Goal: Navigation & Orientation: Find specific page/section

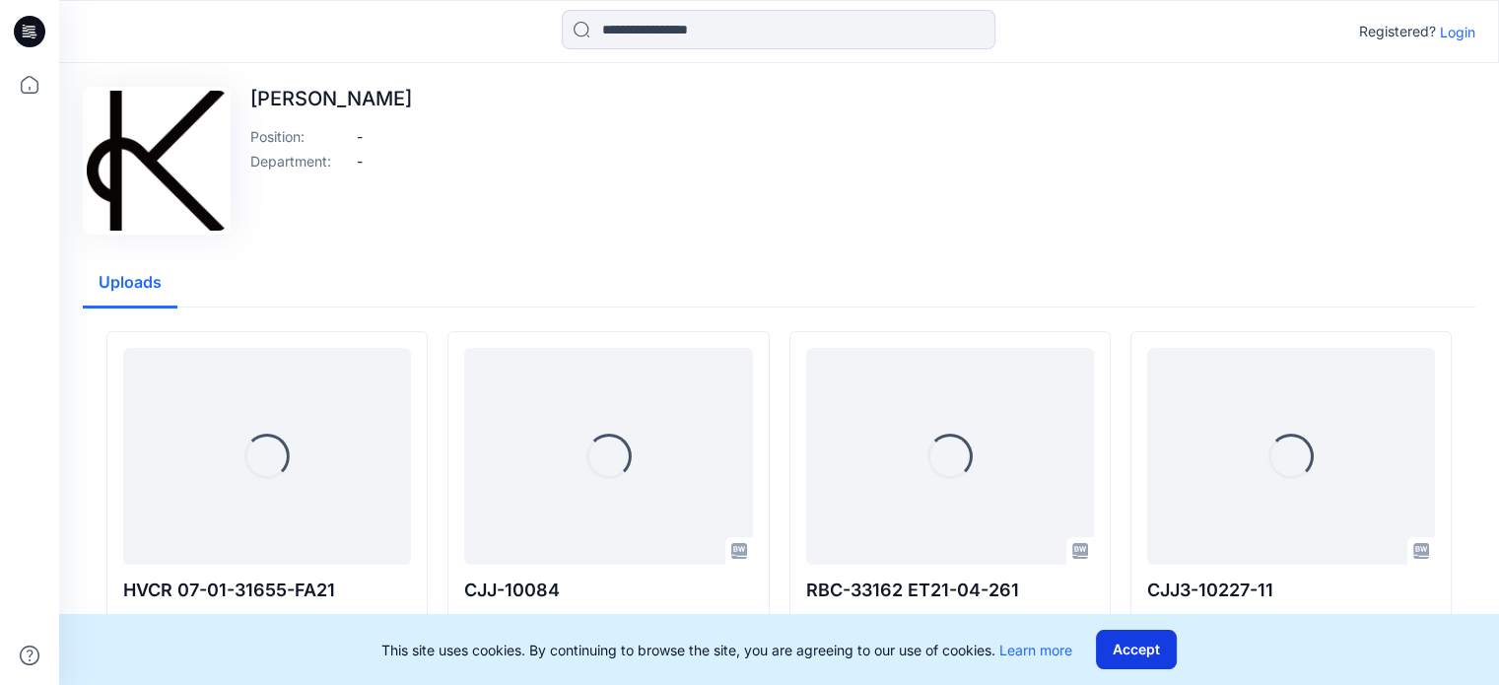
click at [1151, 654] on button "Accept" at bounding box center [1136, 649] width 81 height 39
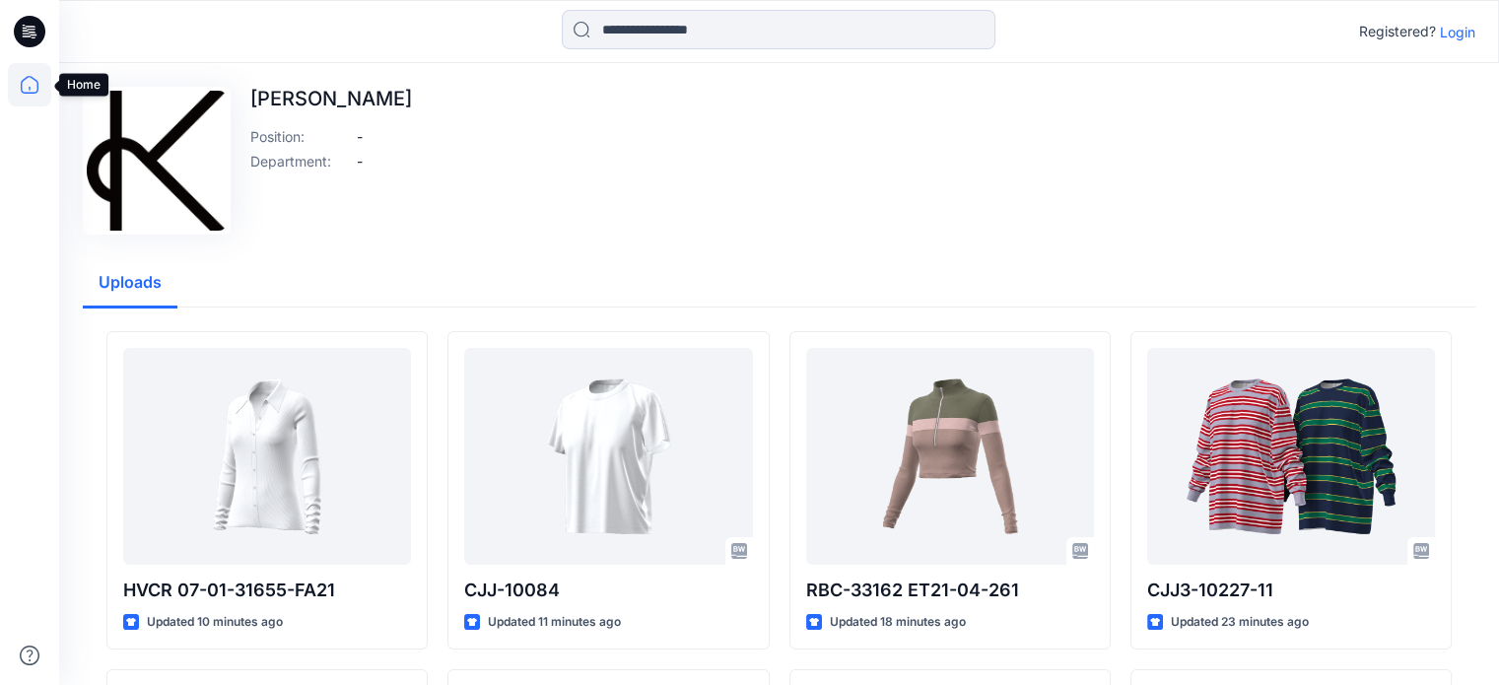
click at [22, 79] on icon at bounding box center [29, 84] width 43 height 43
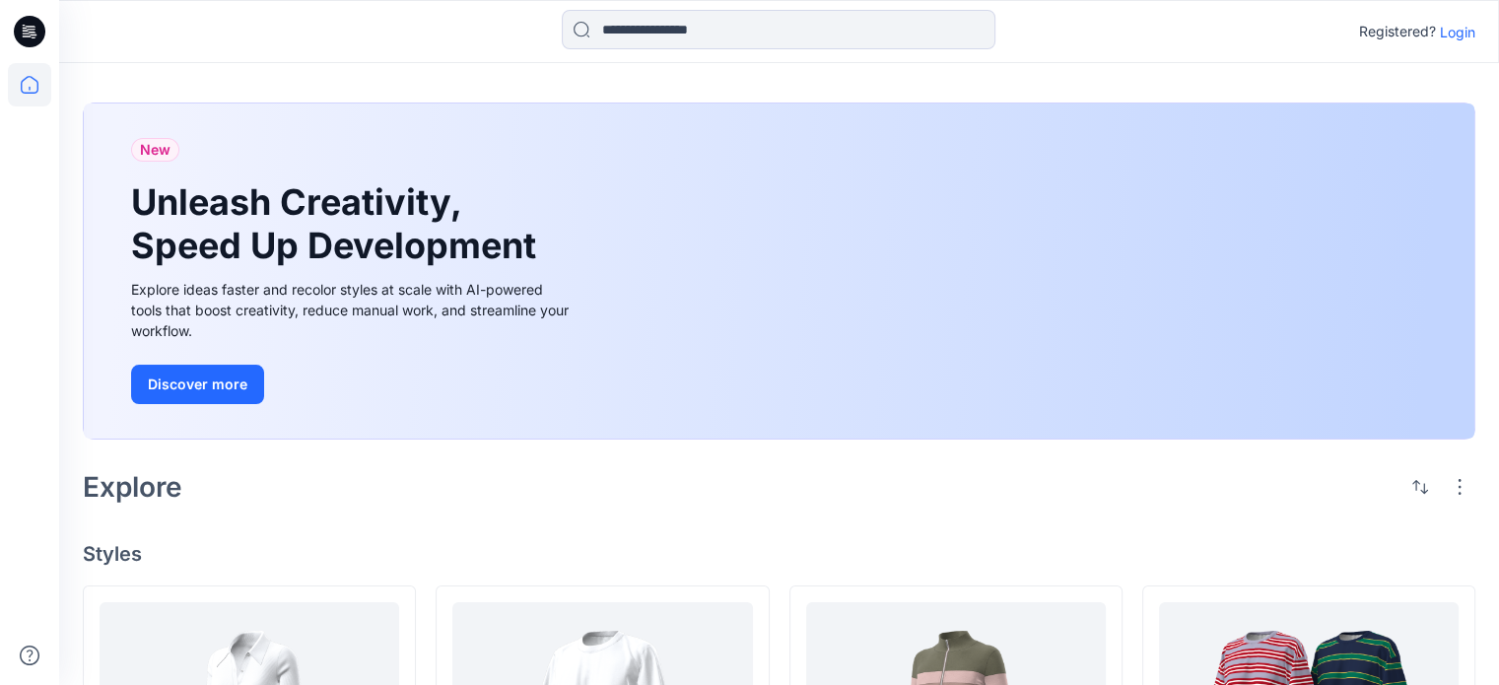
click at [1467, 31] on p "Login" at bounding box center [1457, 32] width 35 height 21
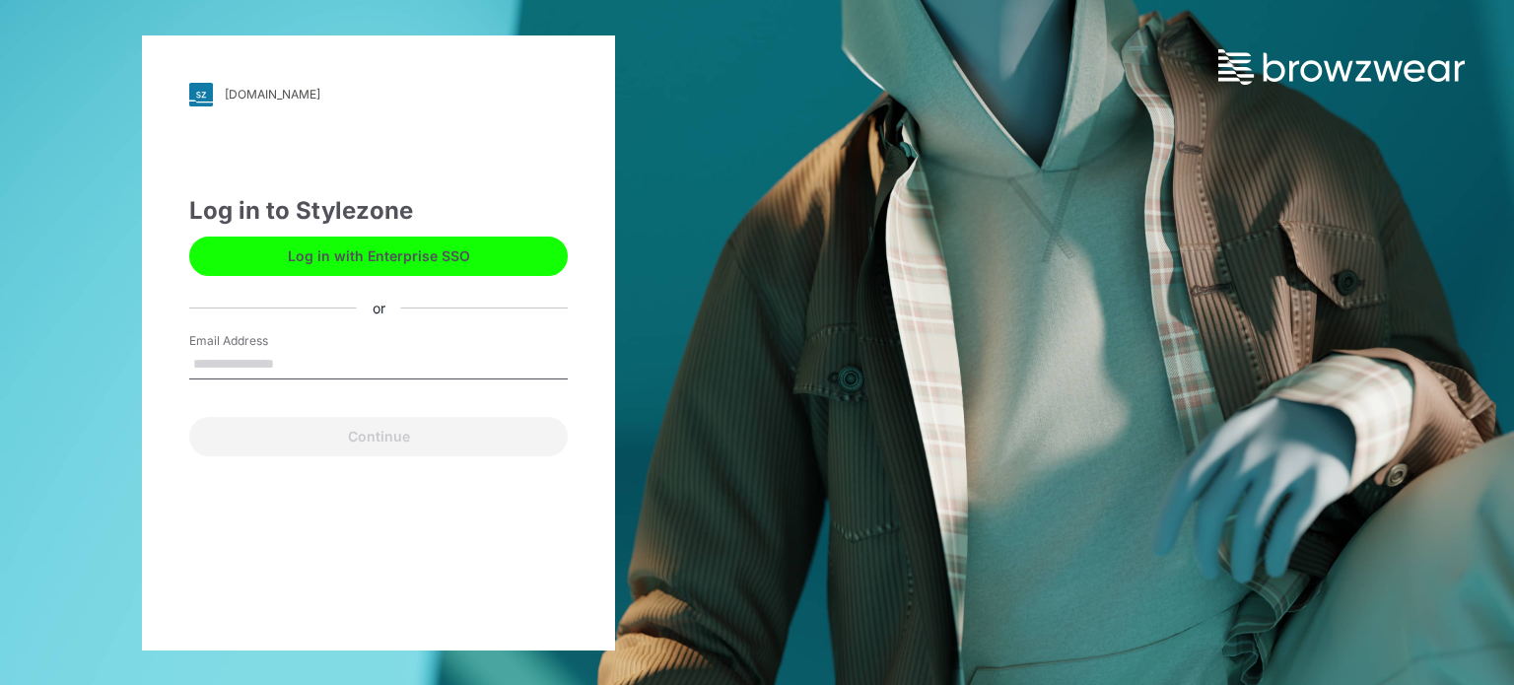
click at [288, 361] on input "Email Address" at bounding box center [378, 365] width 379 height 30
type input "**********"
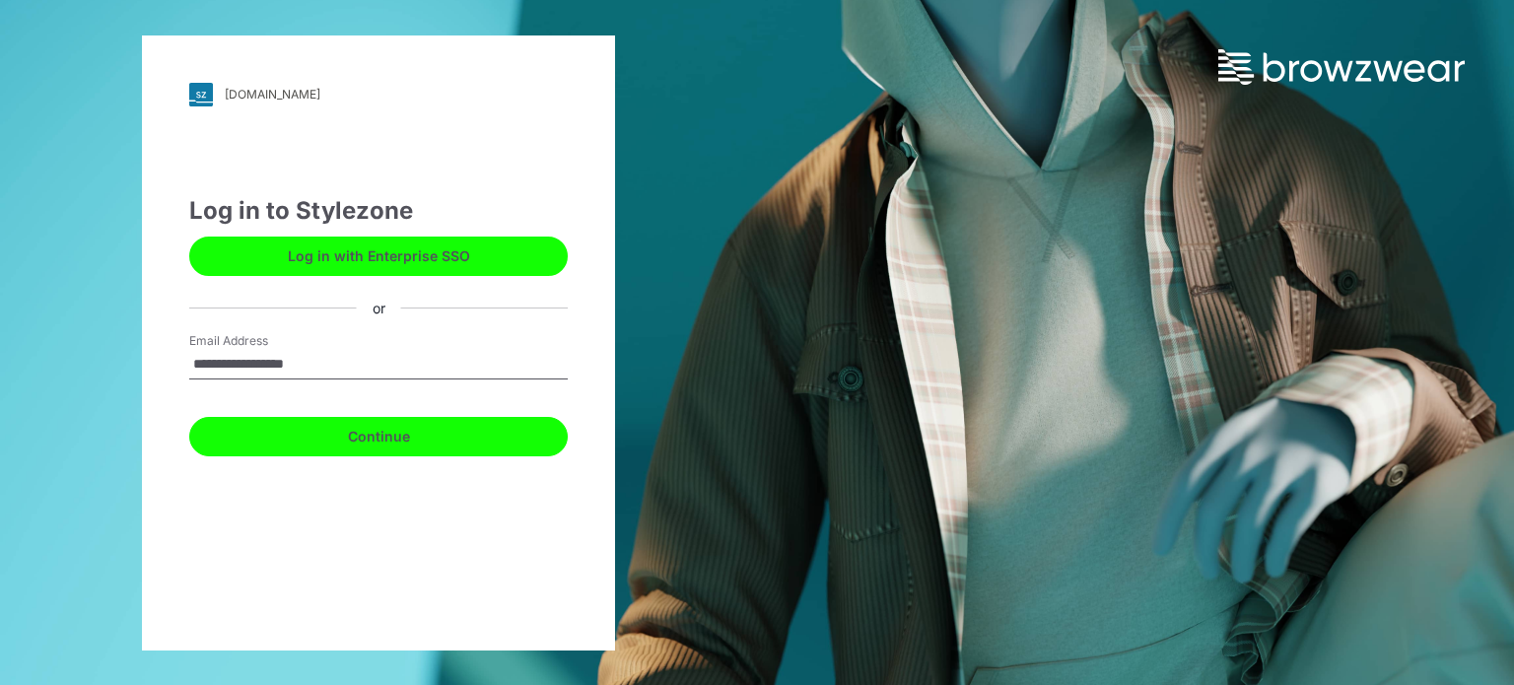
click at [265, 443] on button "Continue" at bounding box center [378, 436] width 379 height 39
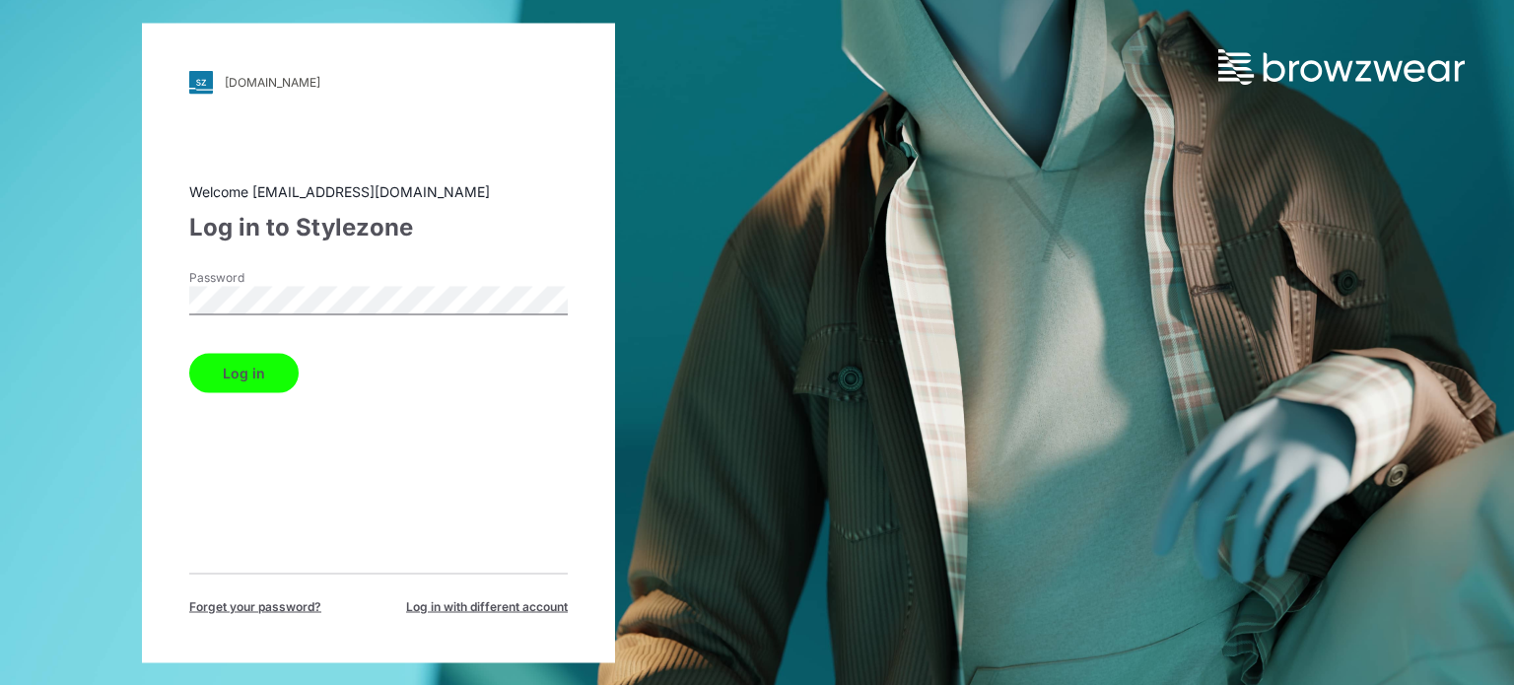
click at [264, 378] on button "Log in" at bounding box center [243, 372] width 109 height 39
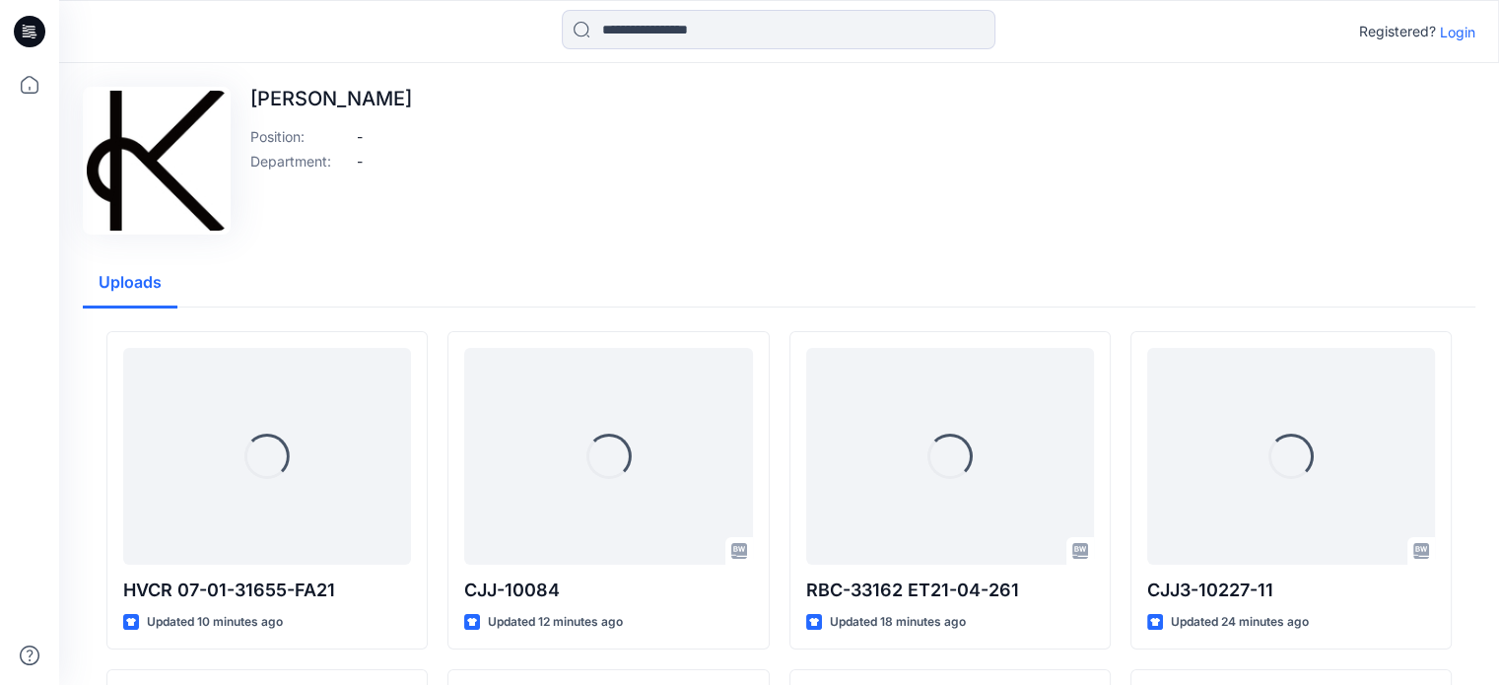
click at [1460, 36] on p "Login" at bounding box center [1457, 32] width 35 height 21
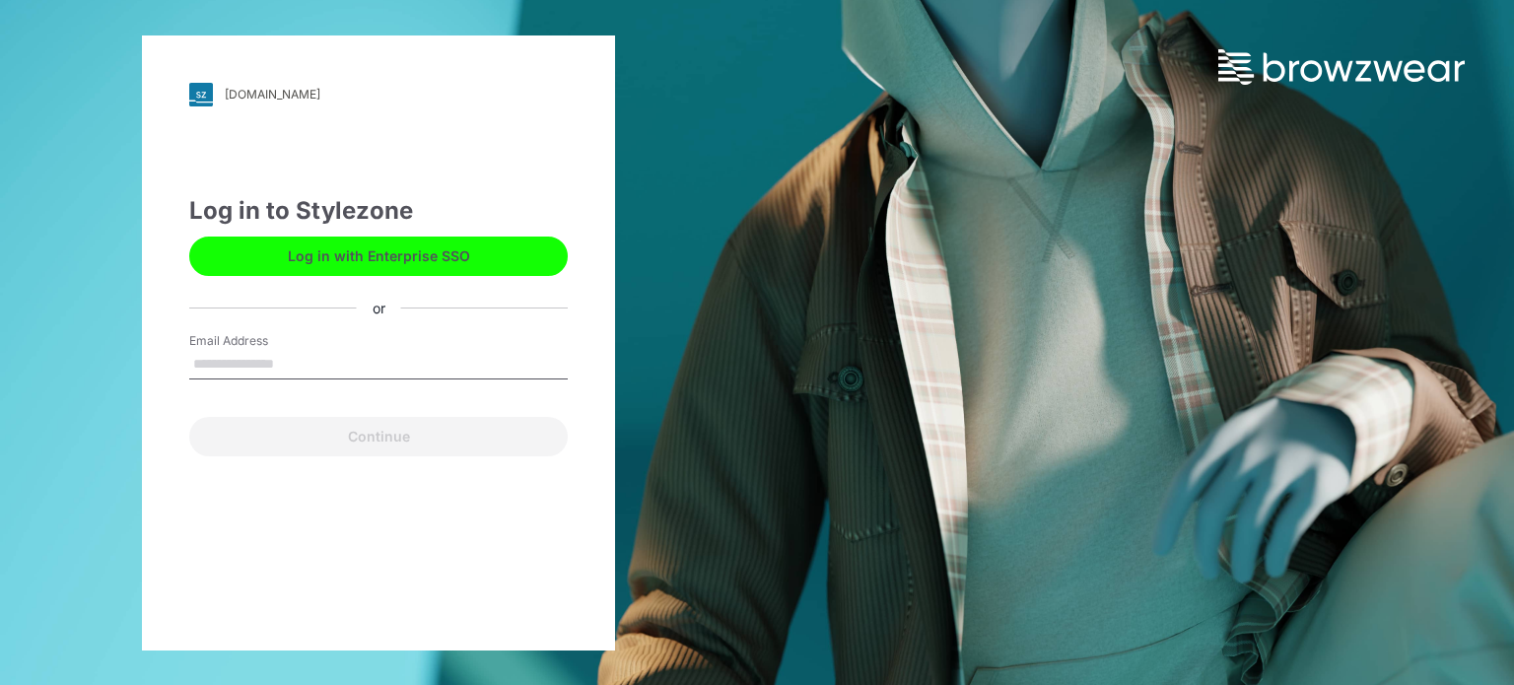
click at [263, 364] on input "Email Address" at bounding box center [378, 365] width 379 height 30
type input "*"
click at [245, 364] on input "Email Address" at bounding box center [378, 365] width 379 height 30
type input "**********"
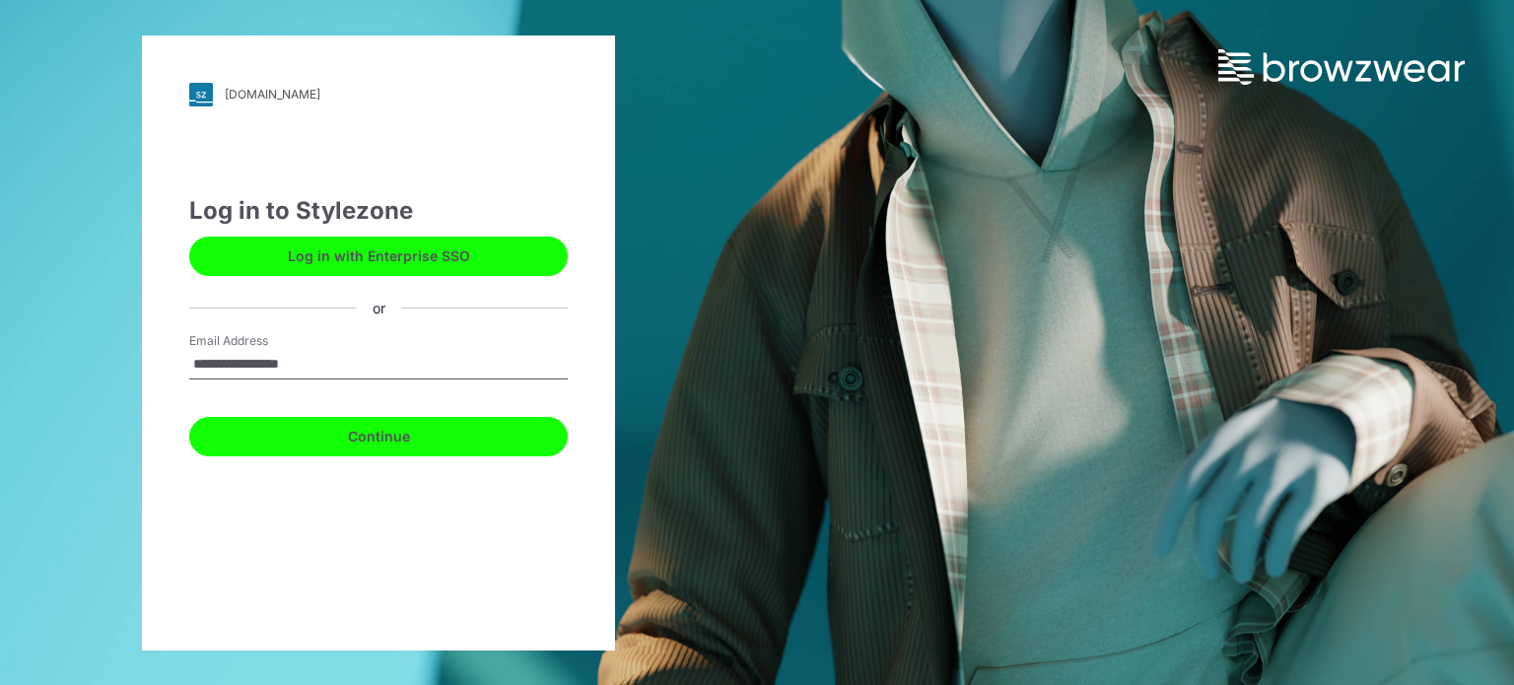
click at [329, 435] on button "Continue" at bounding box center [378, 436] width 379 height 39
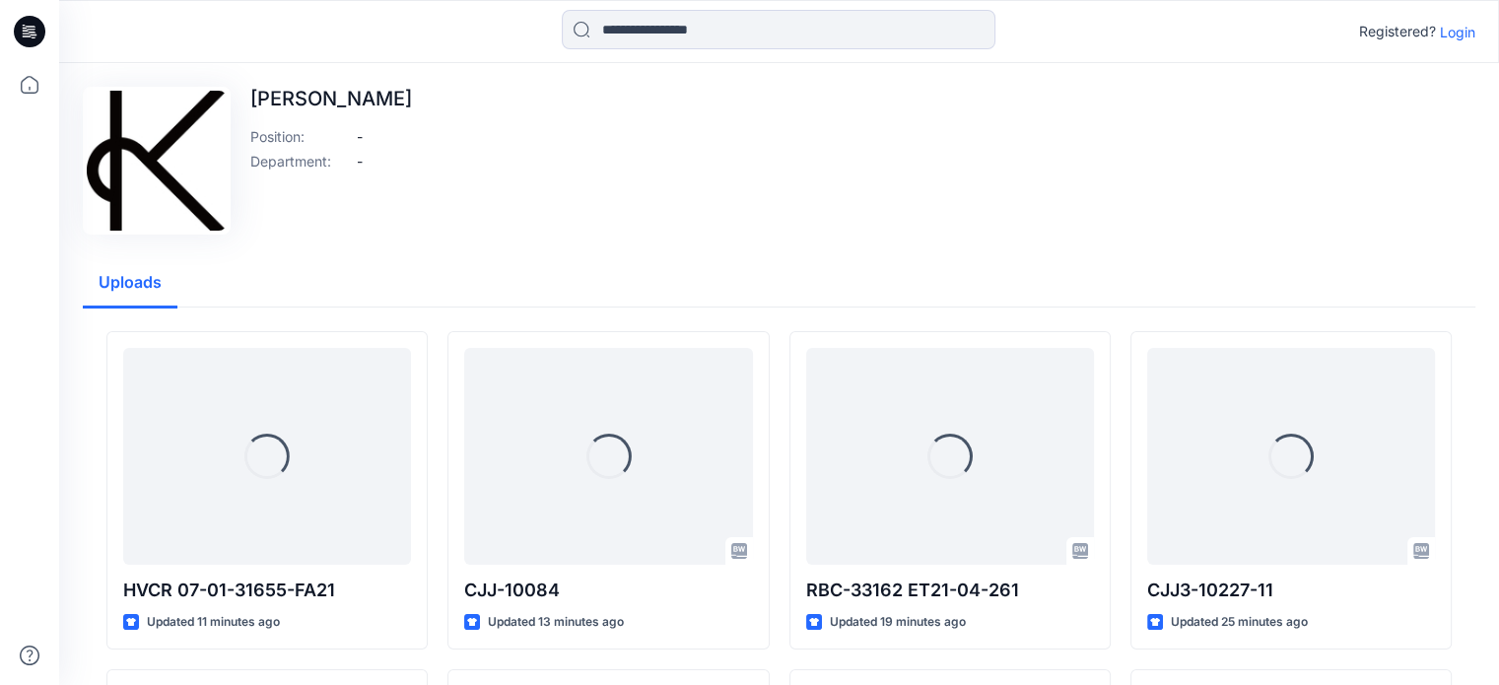
click at [1446, 34] on p "Login" at bounding box center [1457, 32] width 35 height 21
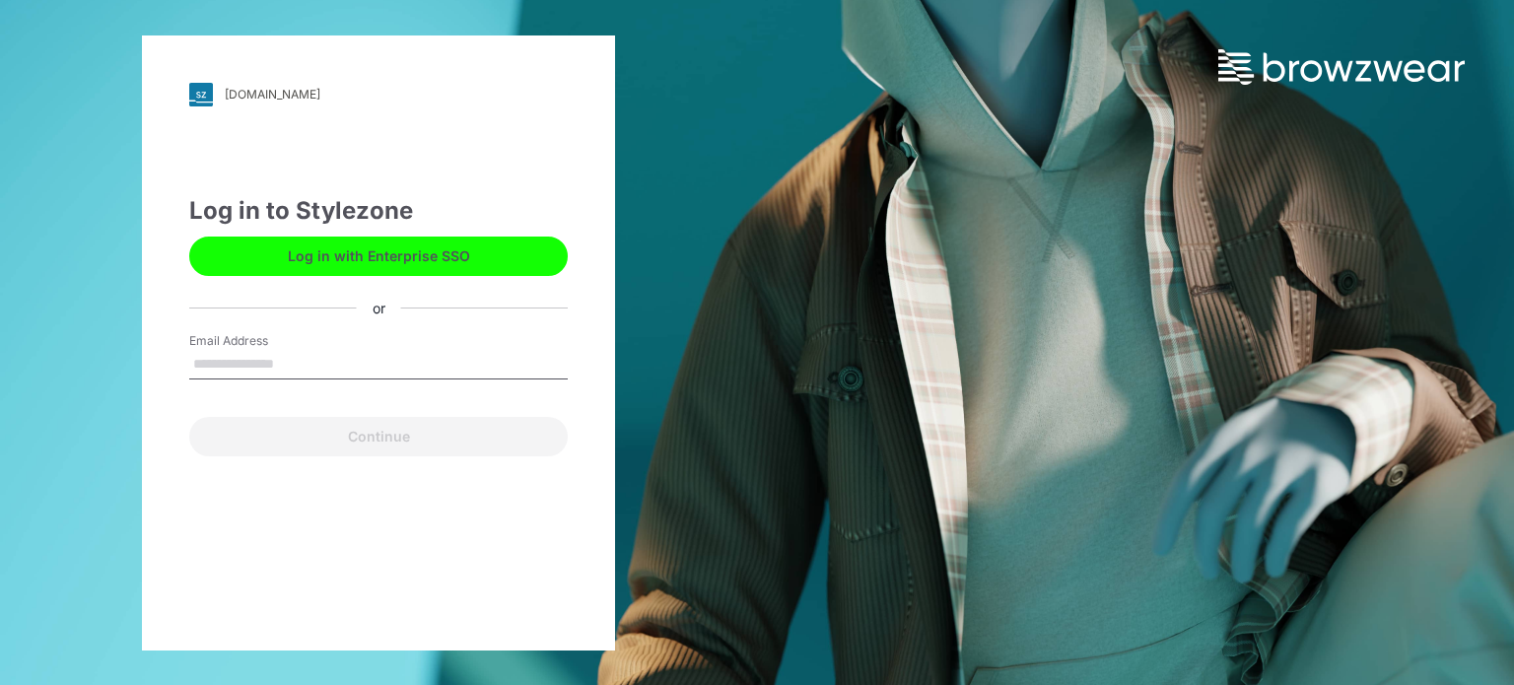
click at [292, 365] on input "Email Address" at bounding box center [378, 365] width 379 height 30
type input "**********"
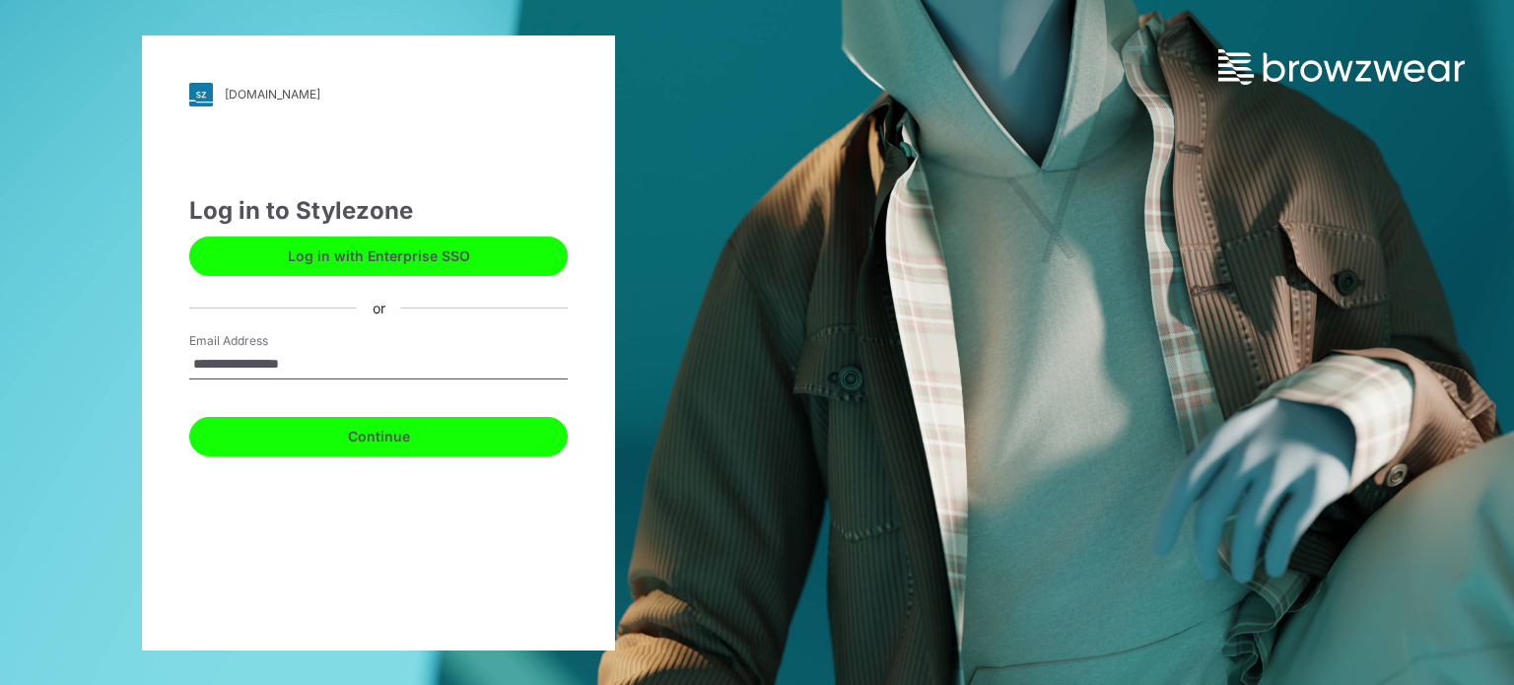
click at [367, 449] on button "Continue" at bounding box center [378, 436] width 379 height 39
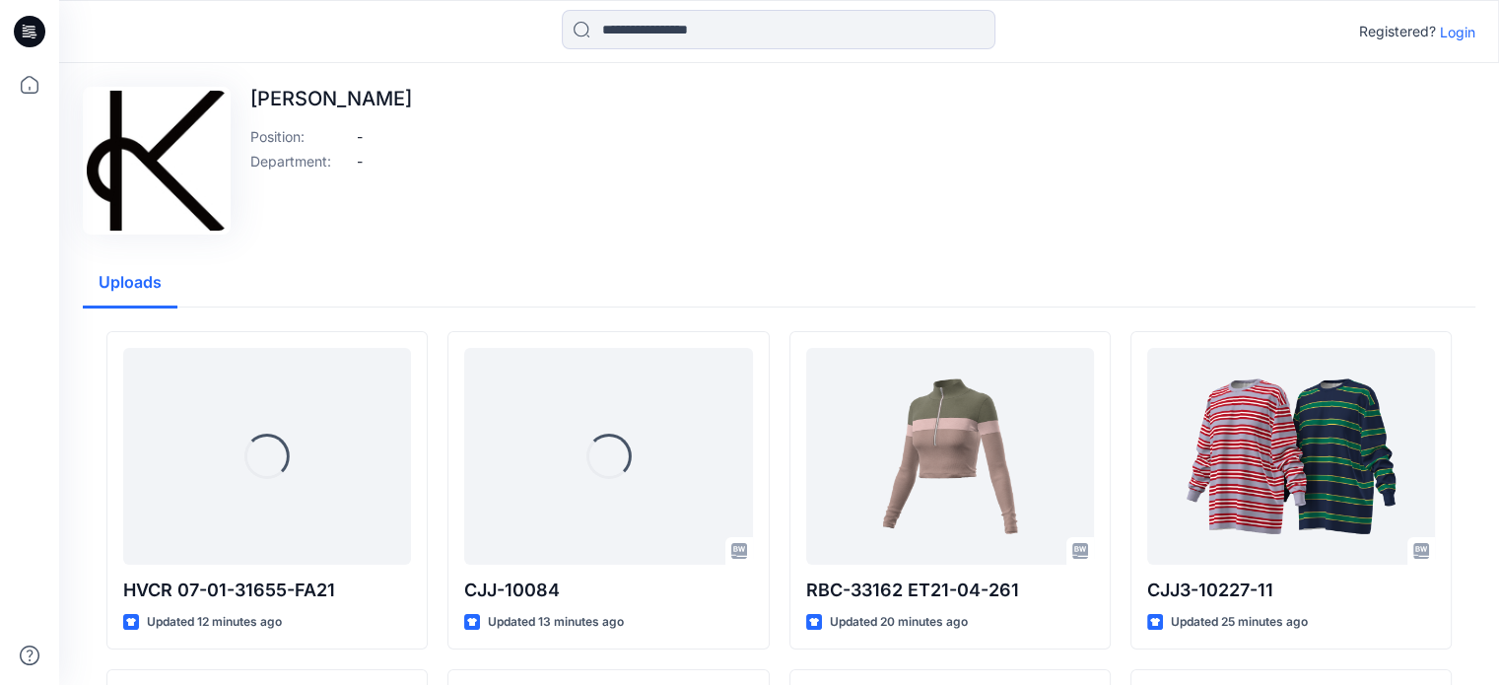
click at [1472, 31] on p "Login" at bounding box center [1457, 32] width 35 height 21
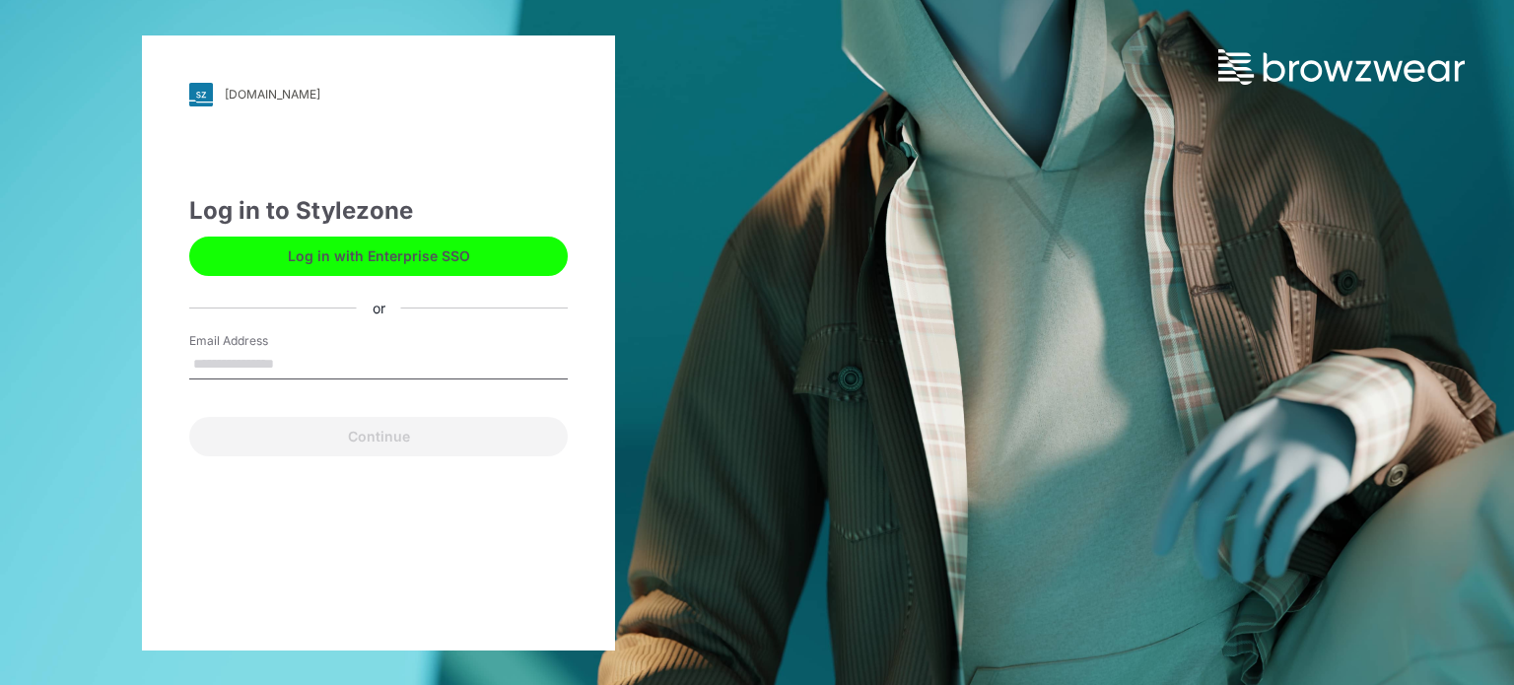
click at [264, 355] on input "Email Address" at bounding box center [378, 365] width 379 height 30
type input "**********"
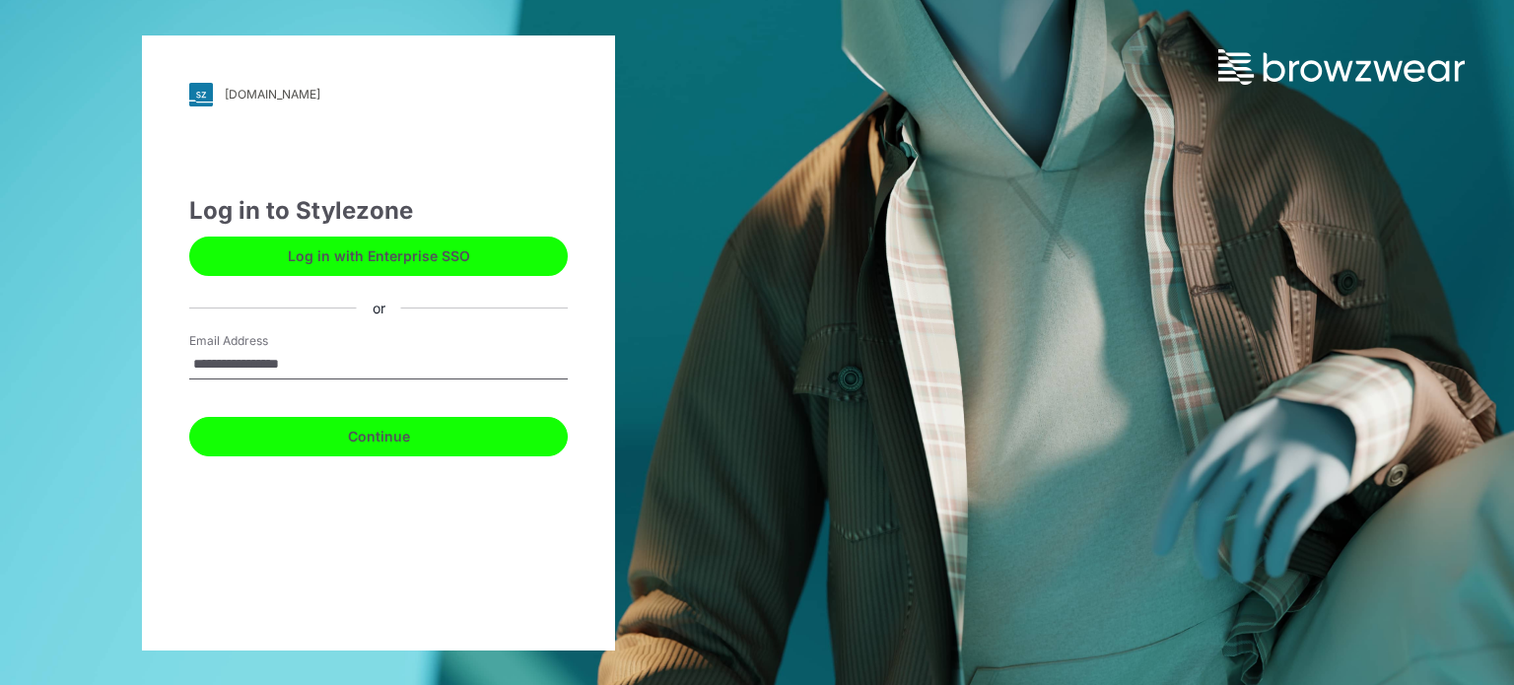
click at [339, 444] on button "Continue" at bounding box center [378, 436] width 379 height 39
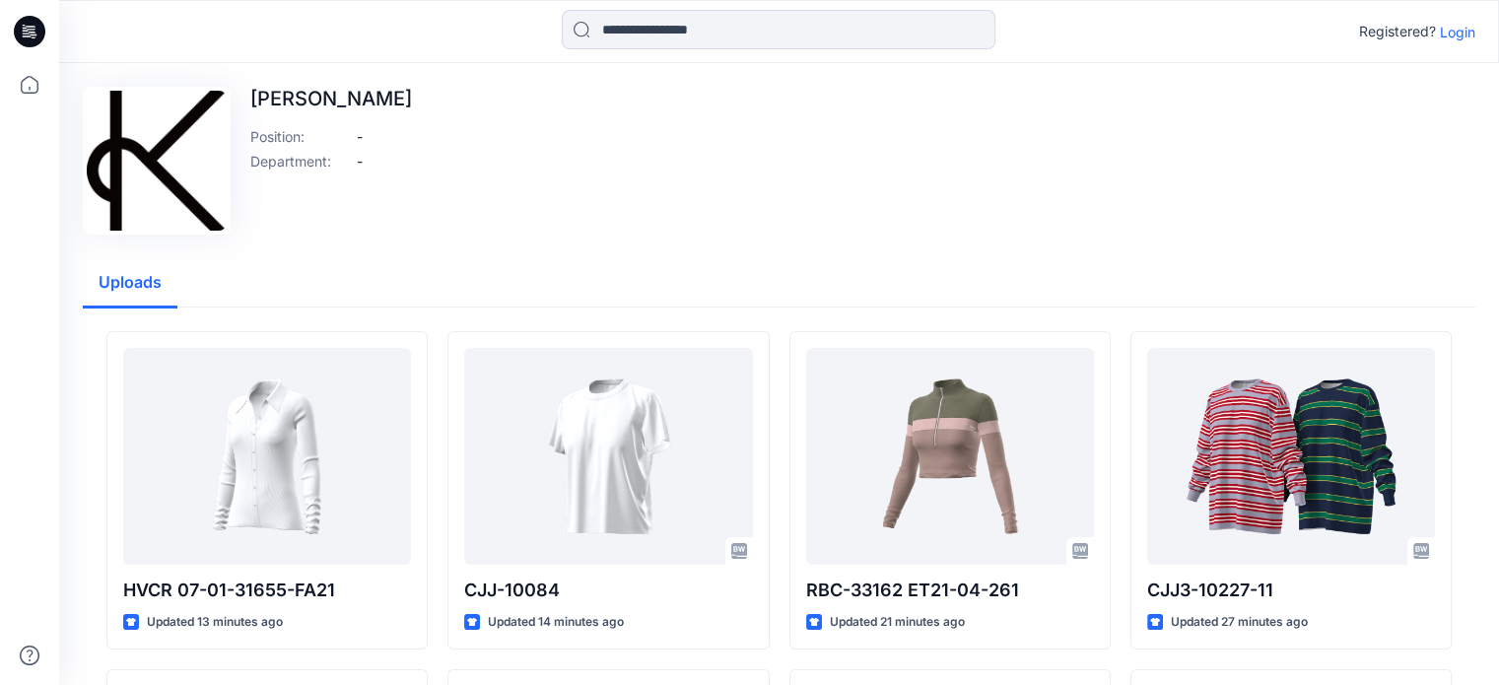
click at [1460, 36] on p "Login" at bounding box center [1457, 32] width 35 height 21
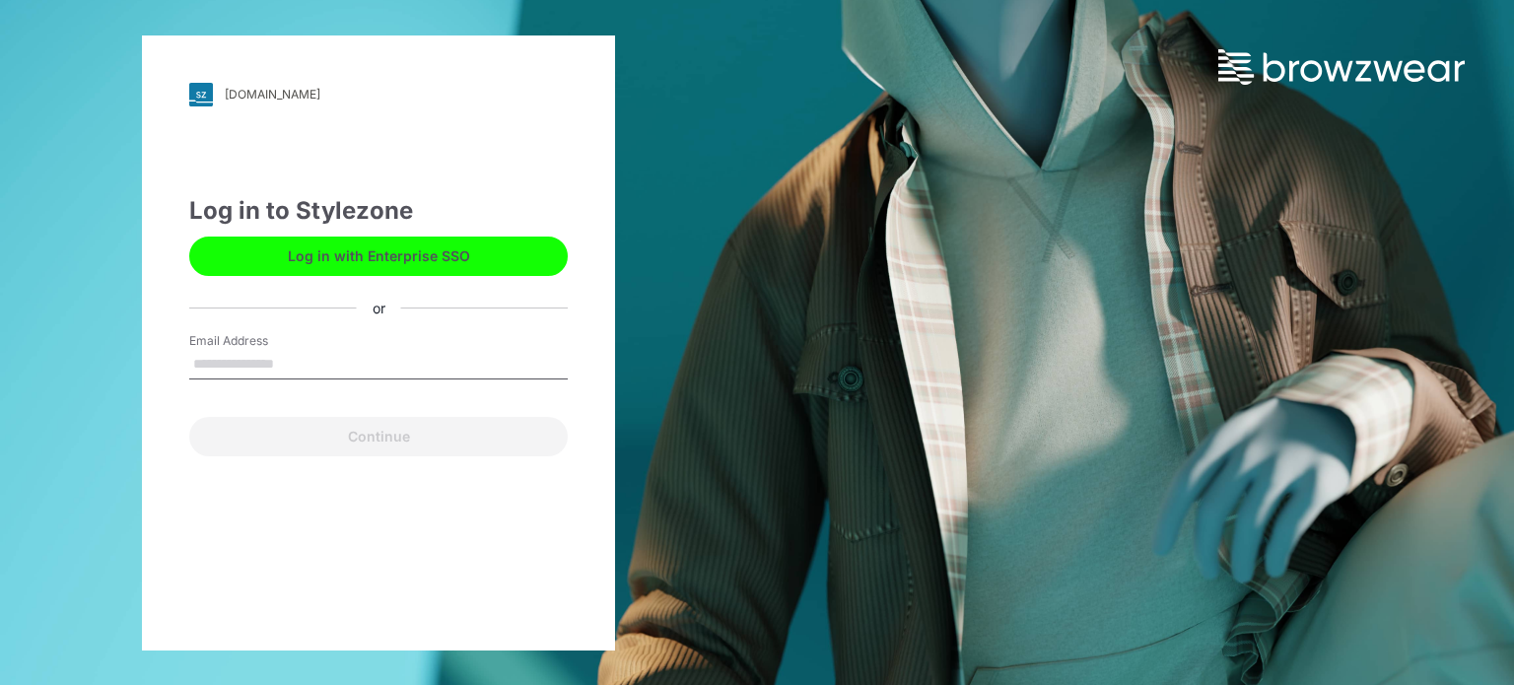
click at [274, 358] on input "Email Address" at bounding box center [378, 365] width 379 height 30
type input "**********"
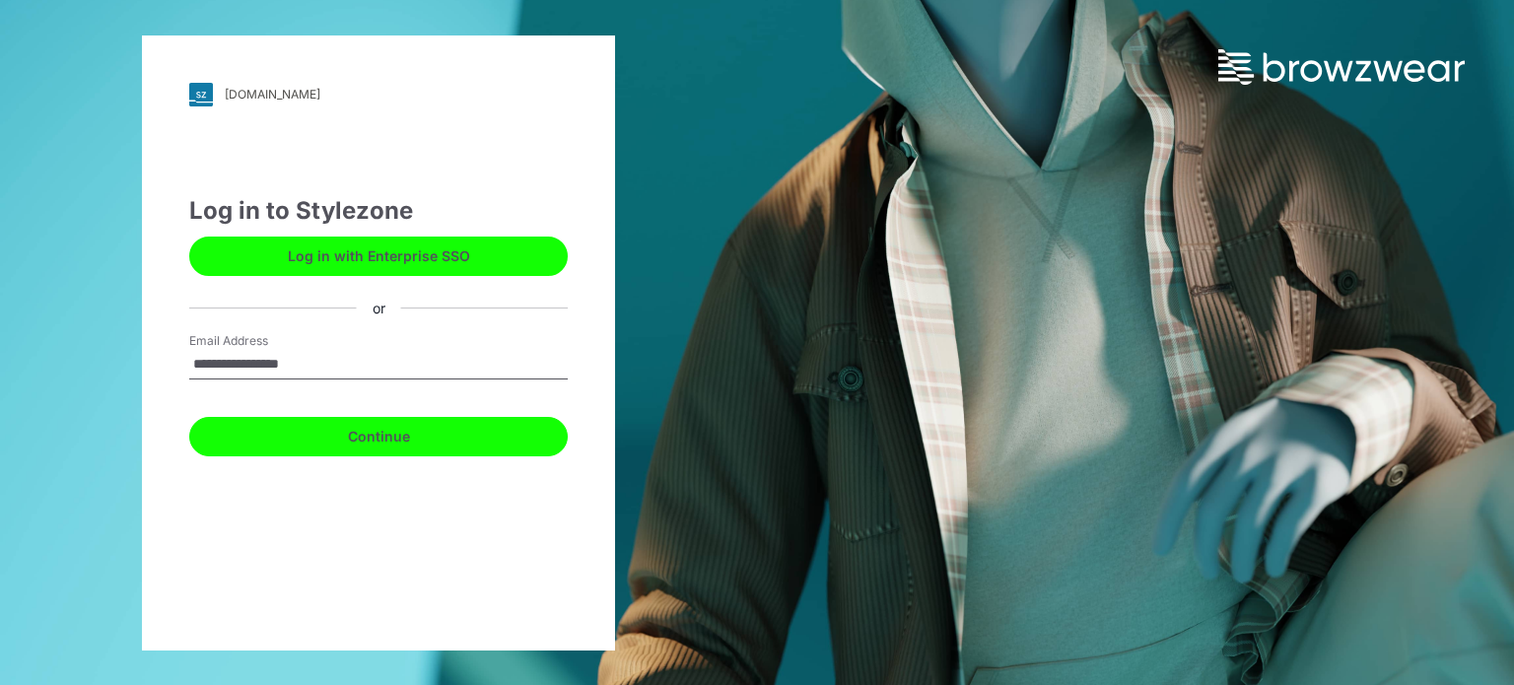
click at [309, 443] on button "Continue" at bounding box center [378, 436] width 379 height 39
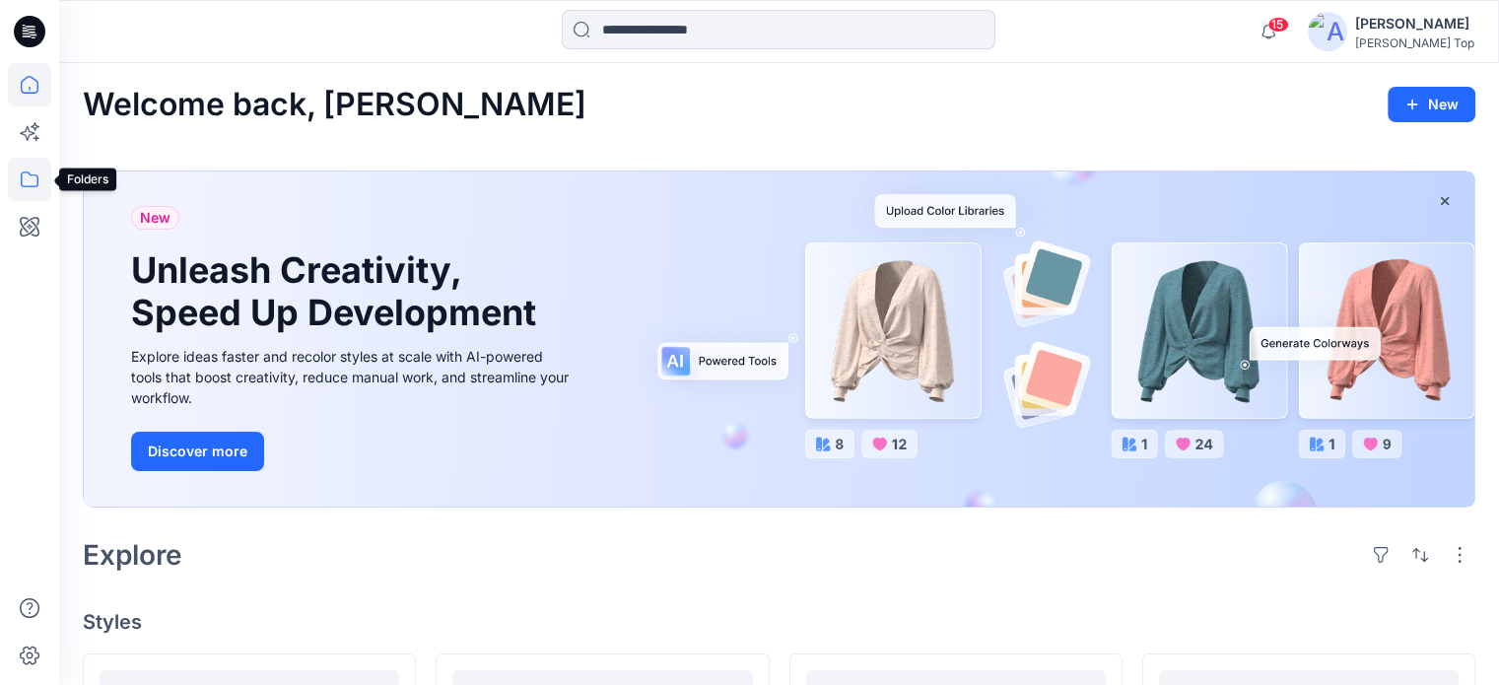
click at [21, 183] on icon at bounding box center [30, 180] width 18 height 16
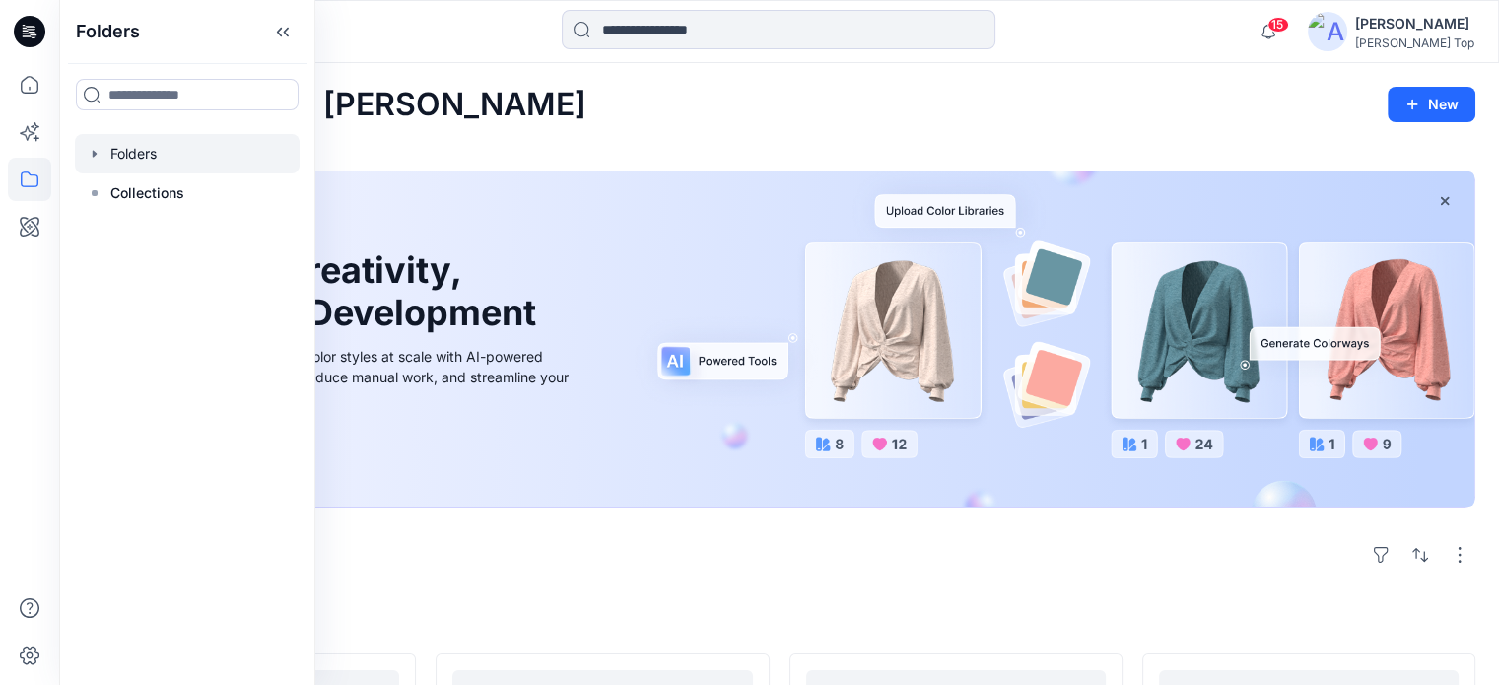
click at [95, 158] on icon "button" at bounding box center [95, 154] width 16 height 16
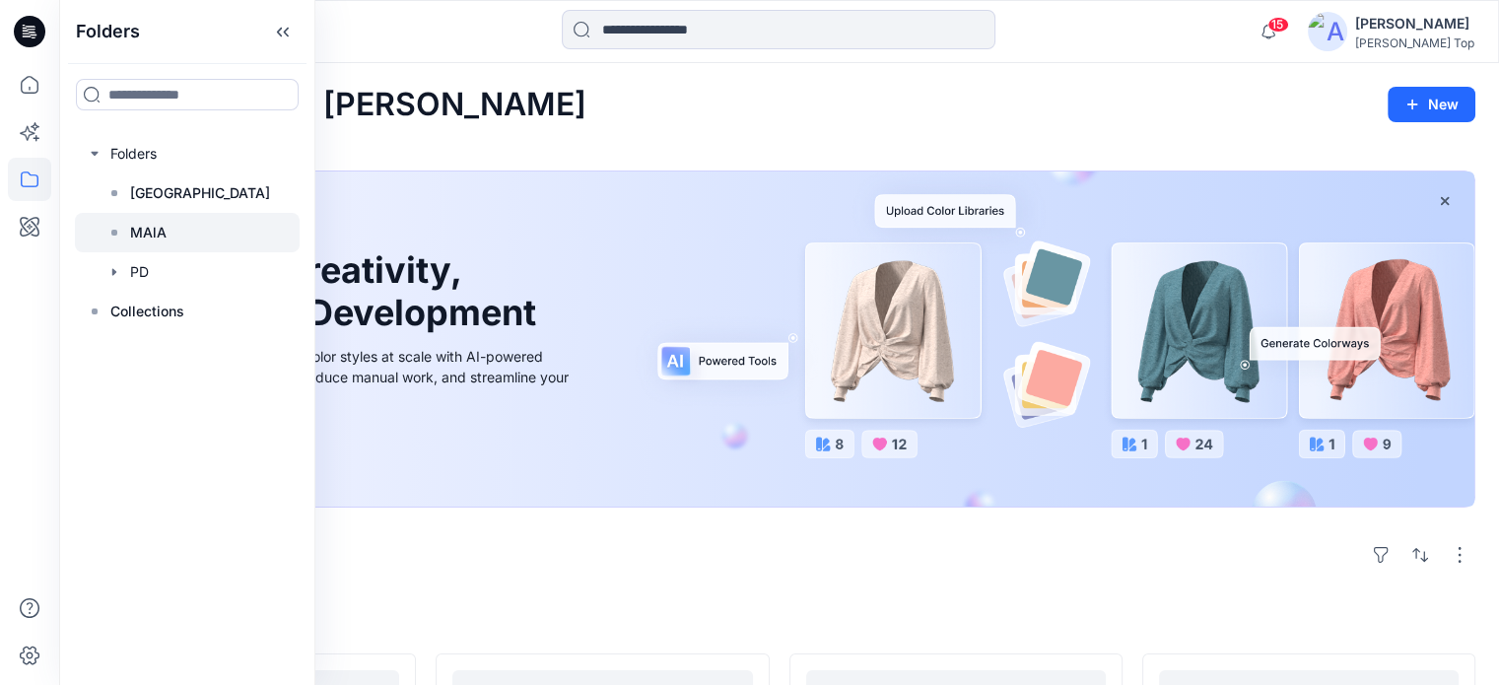
click at [155, 222] on p "MAlA" at bounding box center [148, 233] width 36 height 24
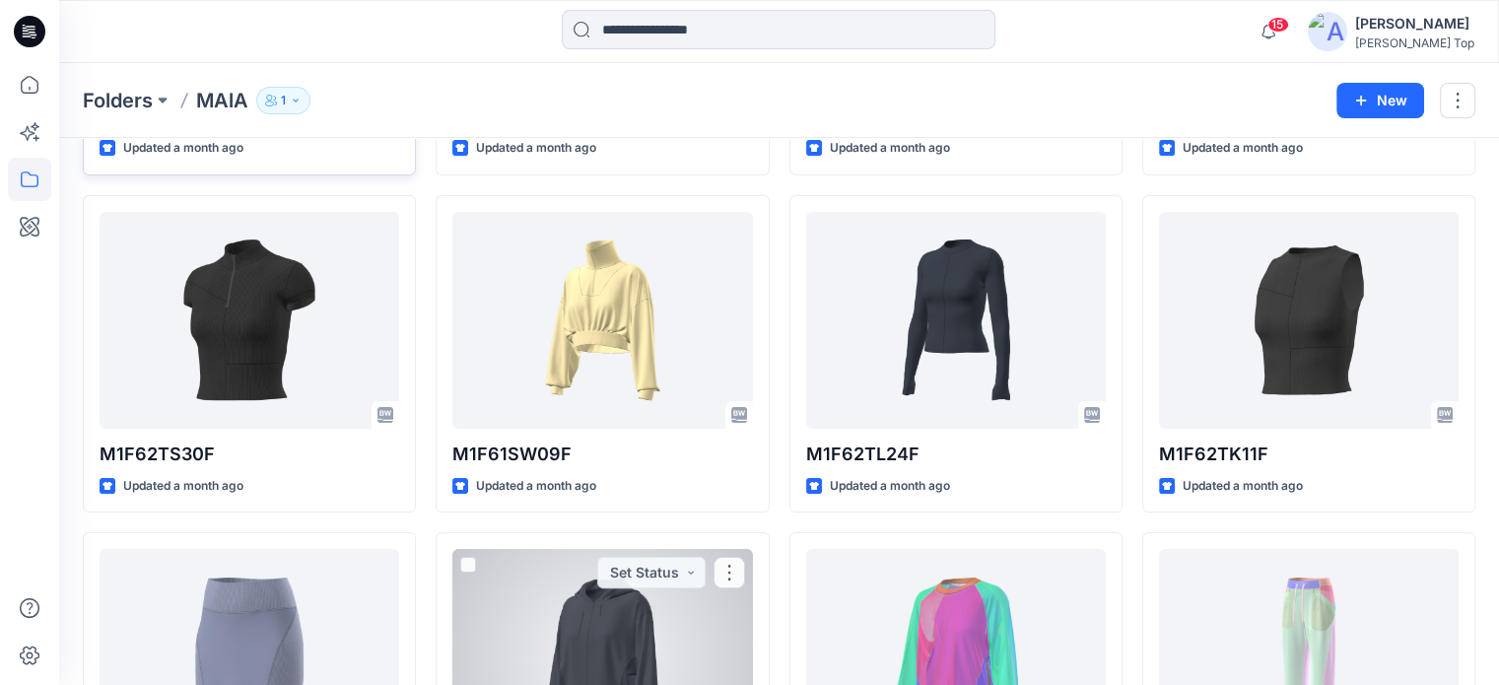
scroll to position [31, 0]
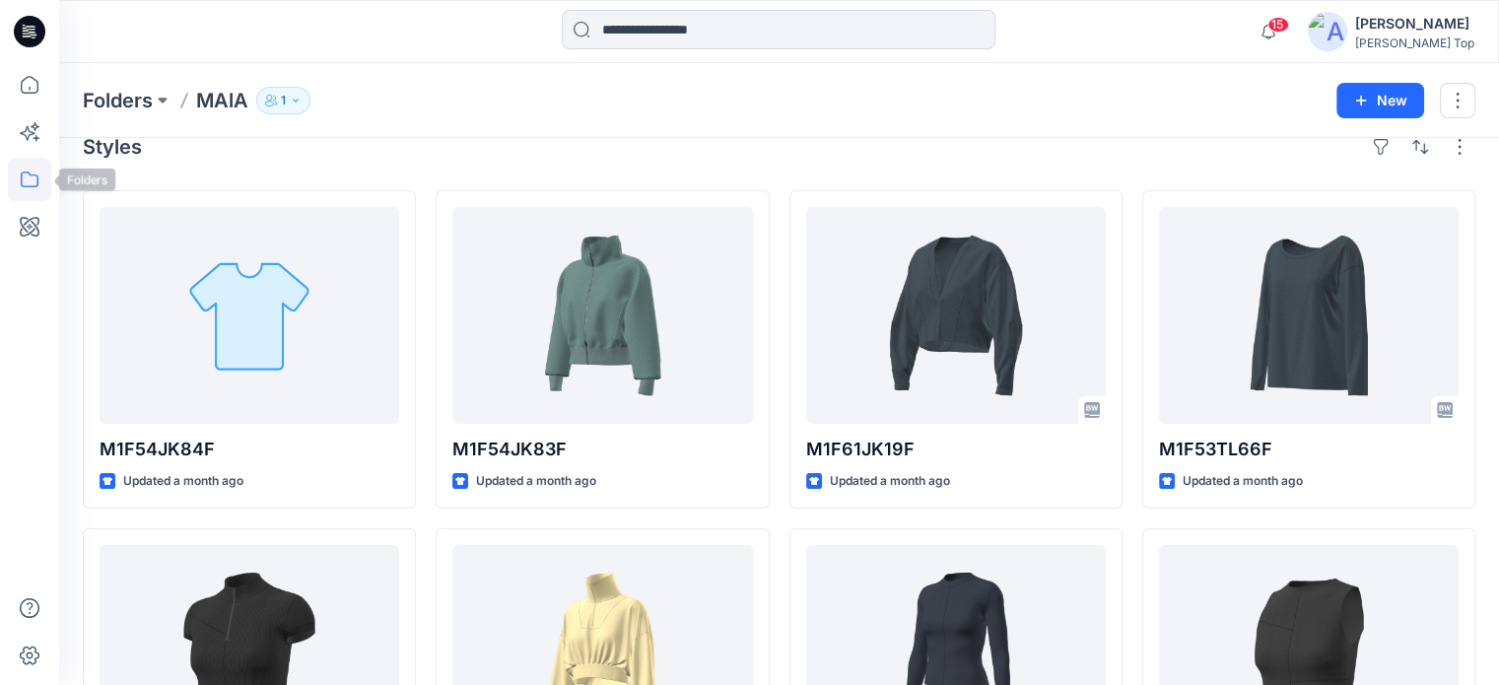
click at [35, 182] on icon at bounding box center [29, 179] width 43 height 43
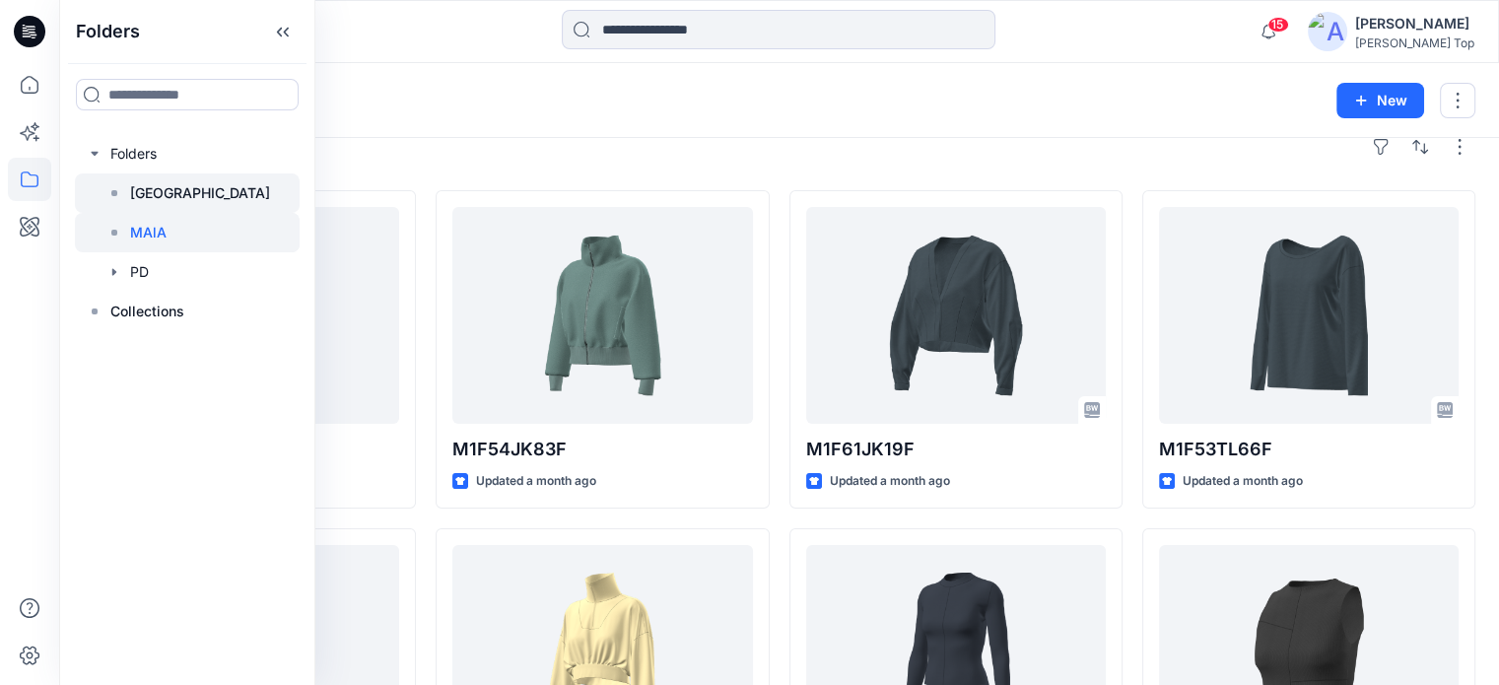
click at [155, 188] on p "[GEOGRAPHIC_DATA]" at bounding box center [200, 193] width 140 height 24
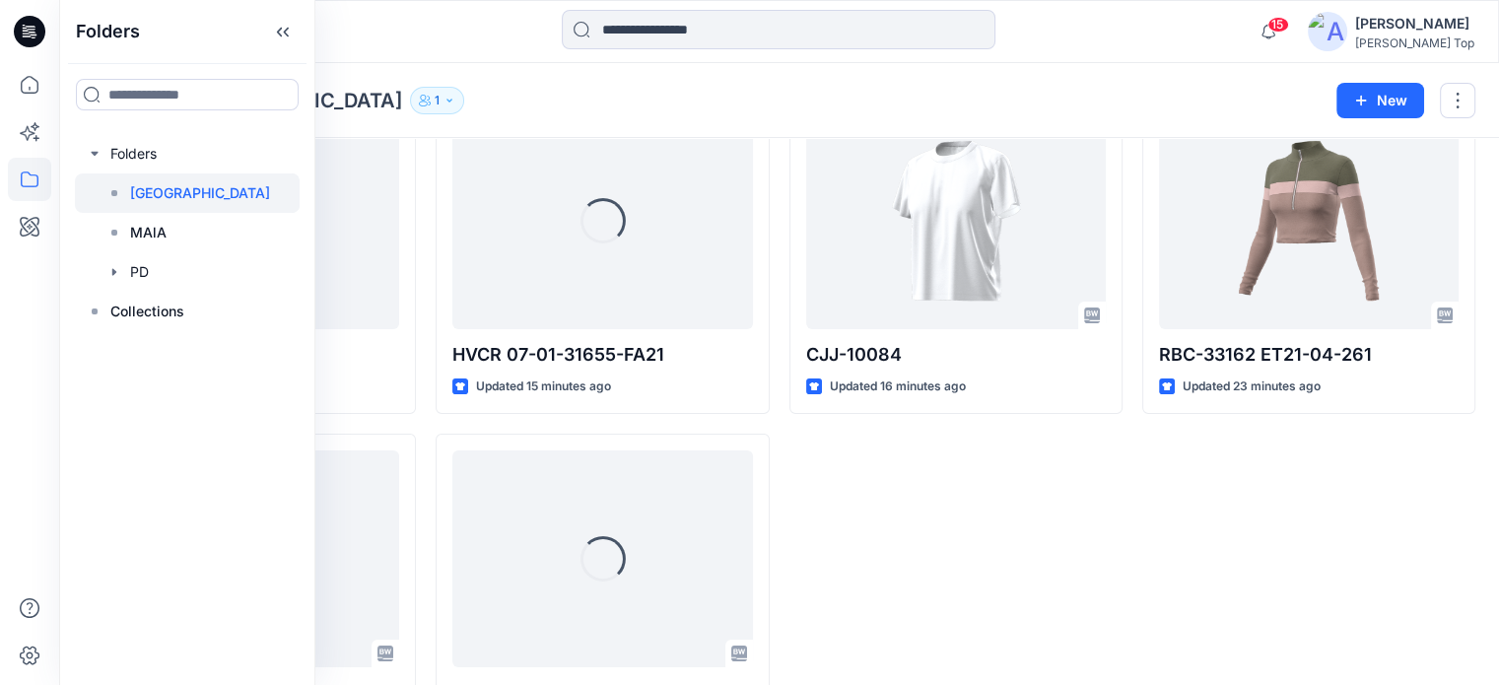
scroll to position [114, 0]
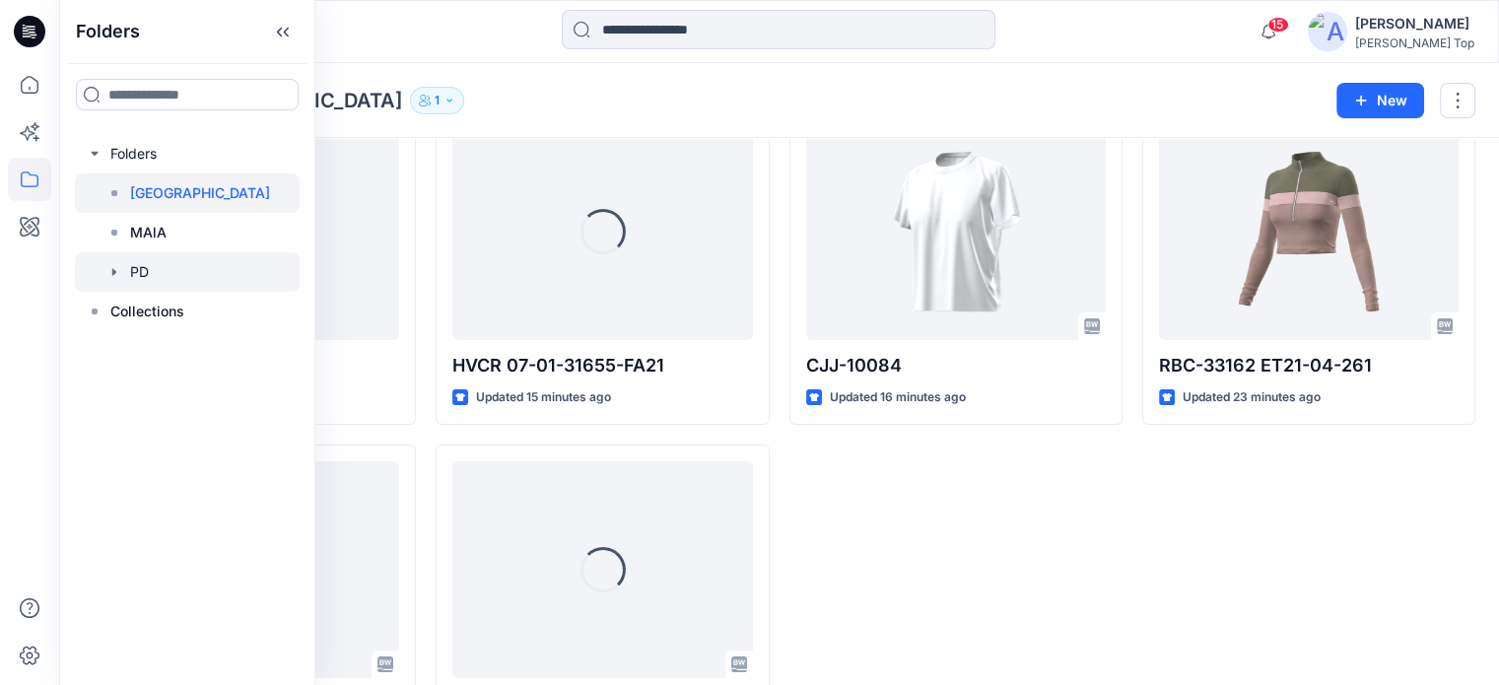
click at [184, 281] on div at bounding box center [187, 271] width 225 height 39
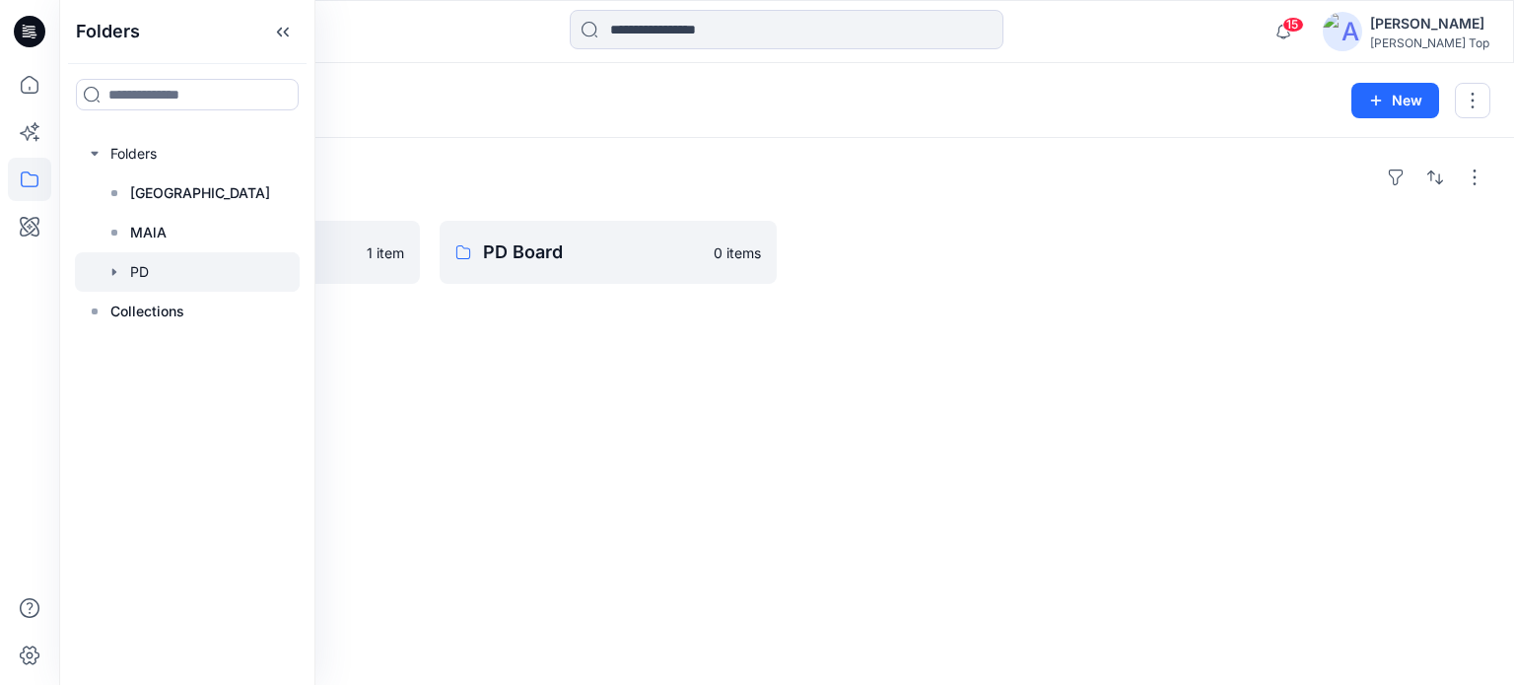
click at [461, 341] on div "Folders [PERSON_NAME] 1 item PD Board 0 items" at bounding box center [786, 411] width 1455 height 547
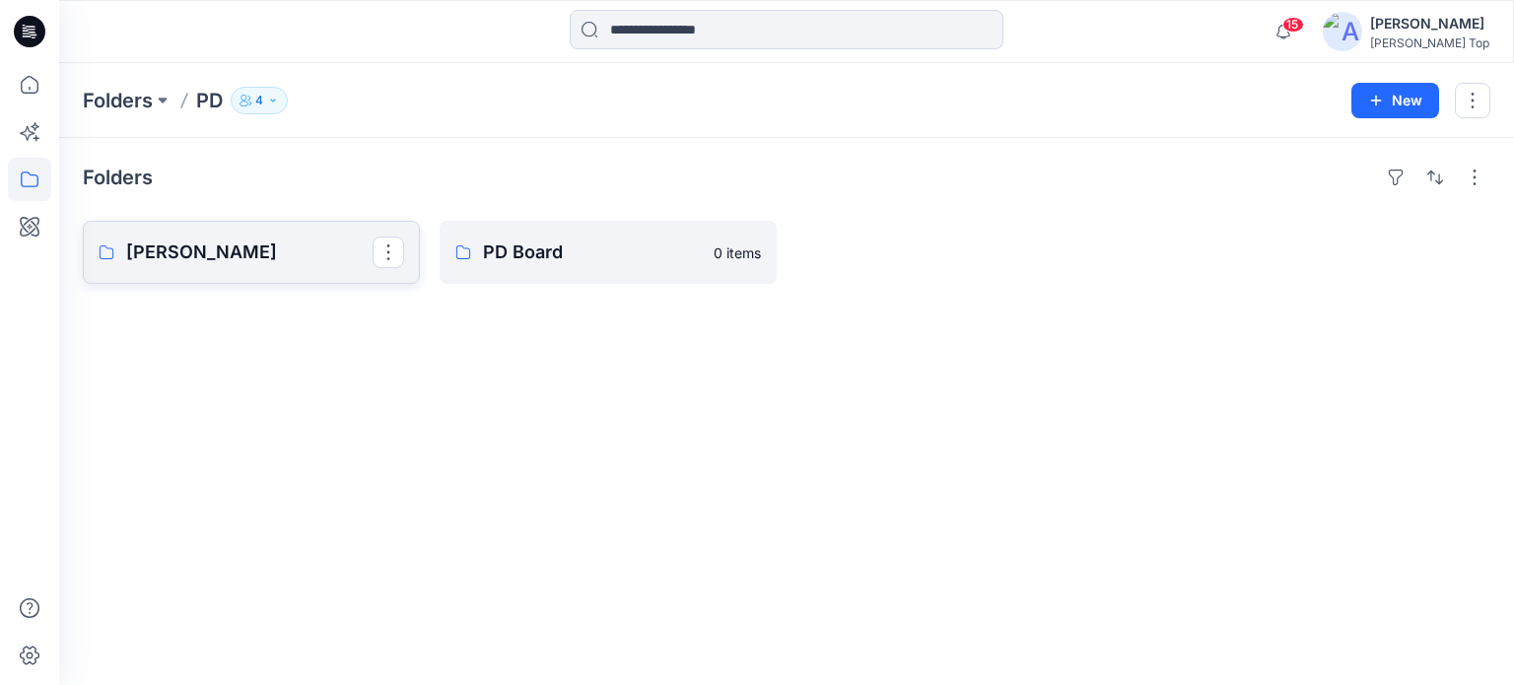
click at [298, 267] on link "[PERSON_NAME]" at bounding box center [251, 252] width 337 height 63
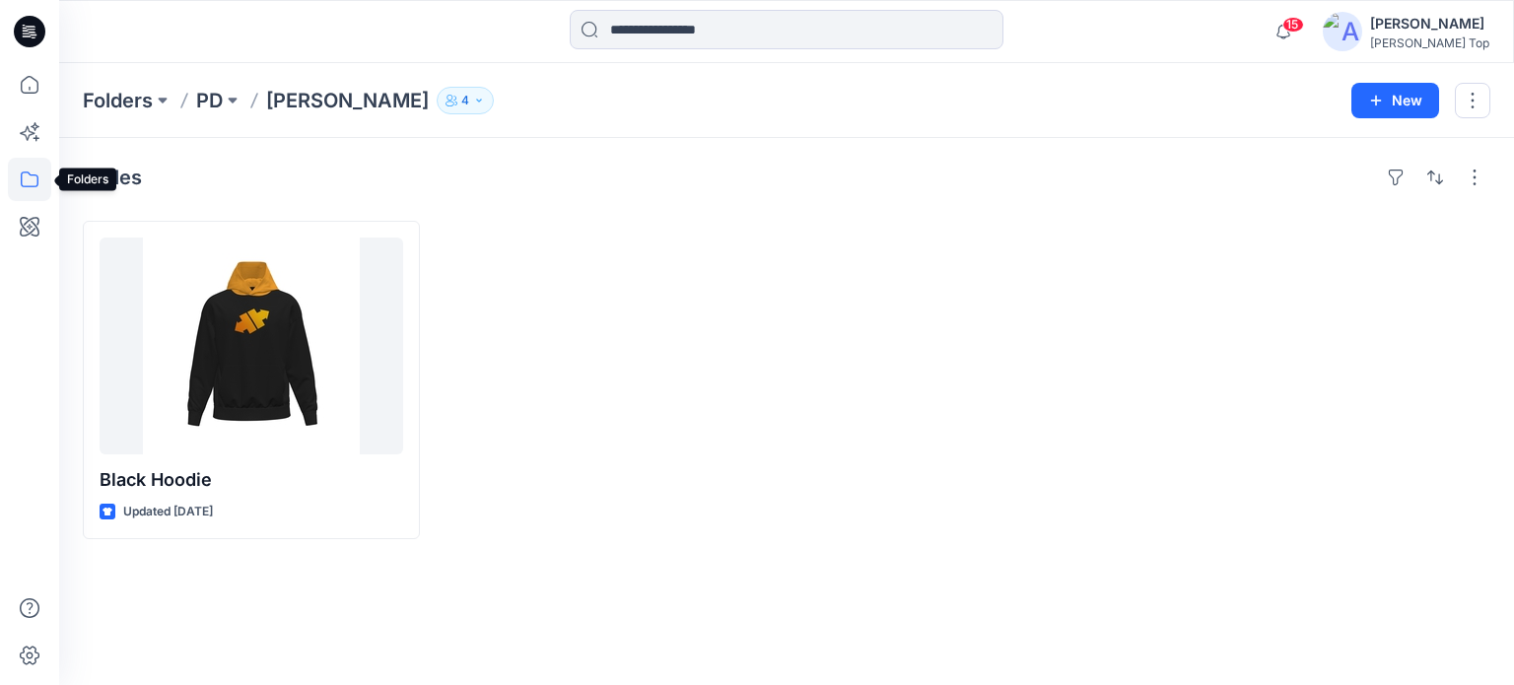
click at [15, 179] on icon at bounding box center [29, 179] width 43 height 43
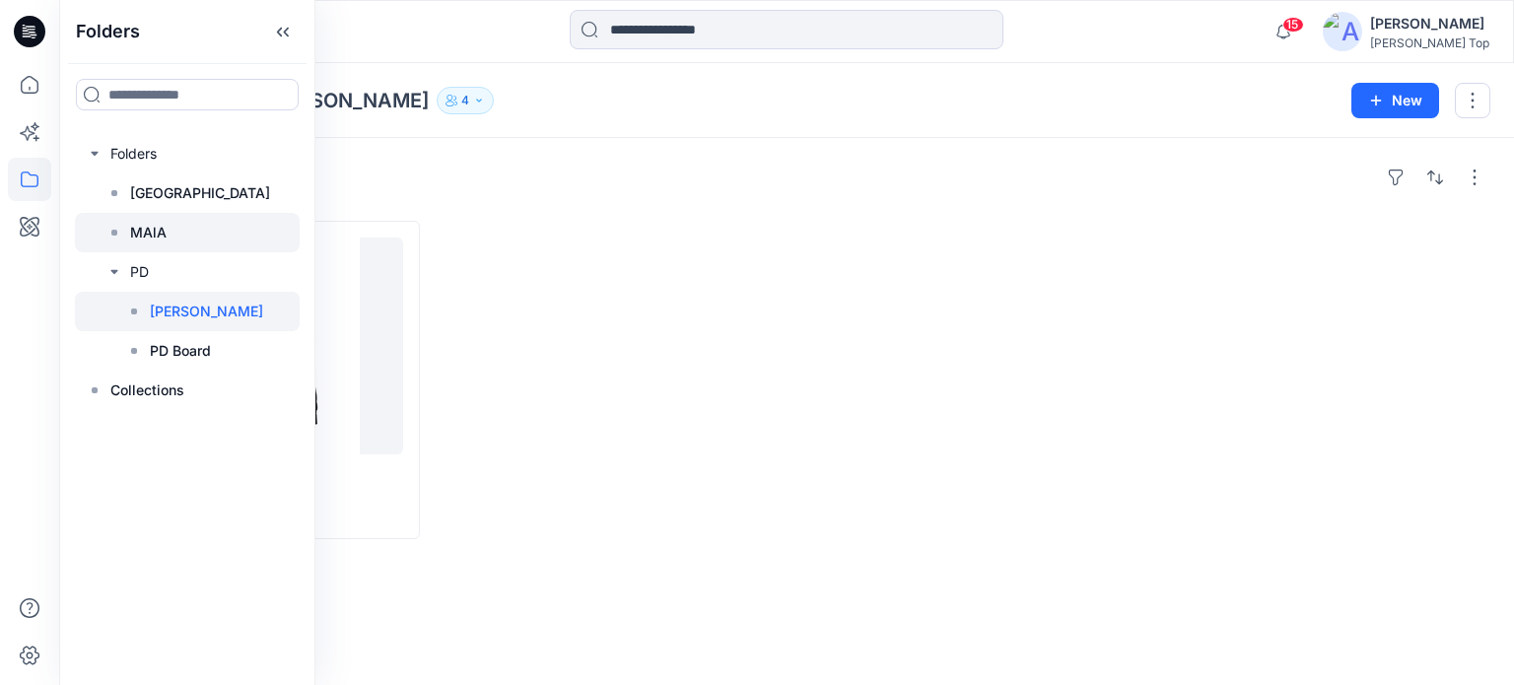
click at [171, 233] on div at bounding box center [187, 232] width 225 height 39
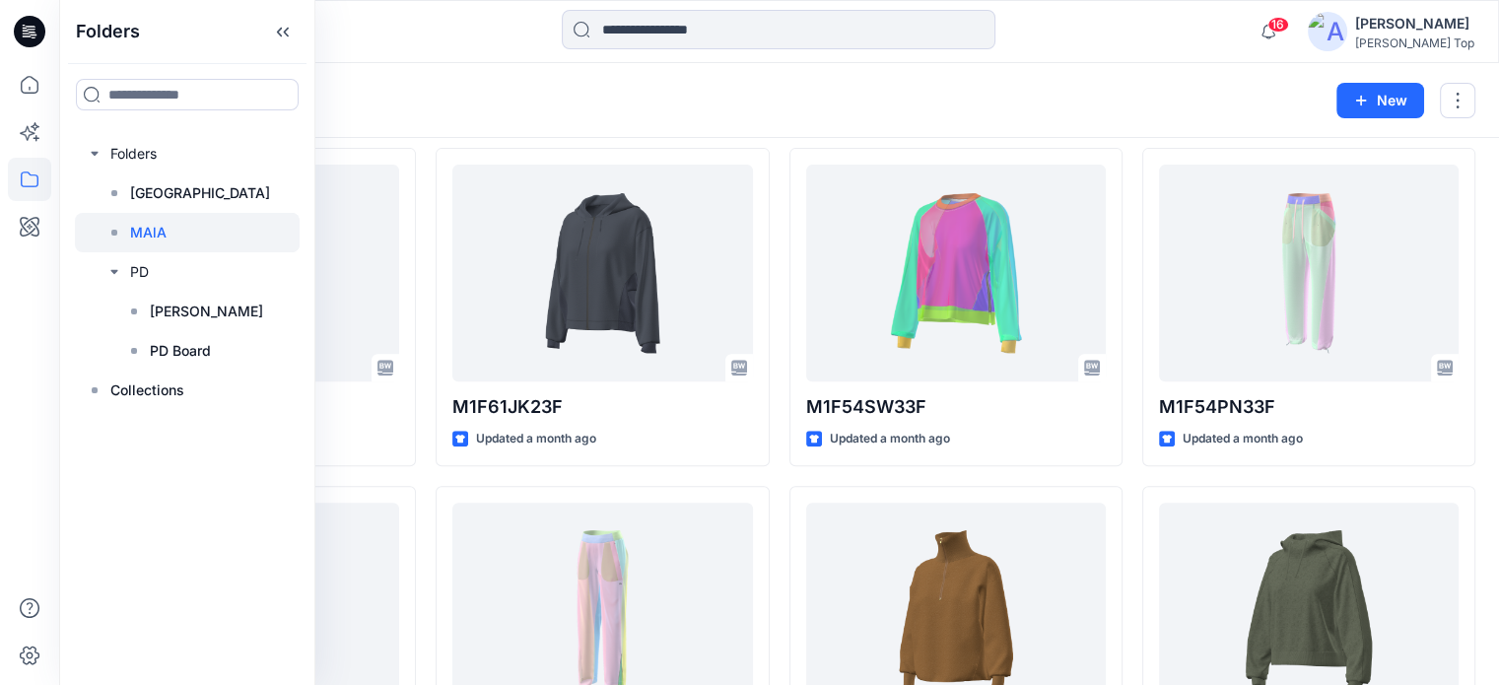
scroll to position [789, 0]
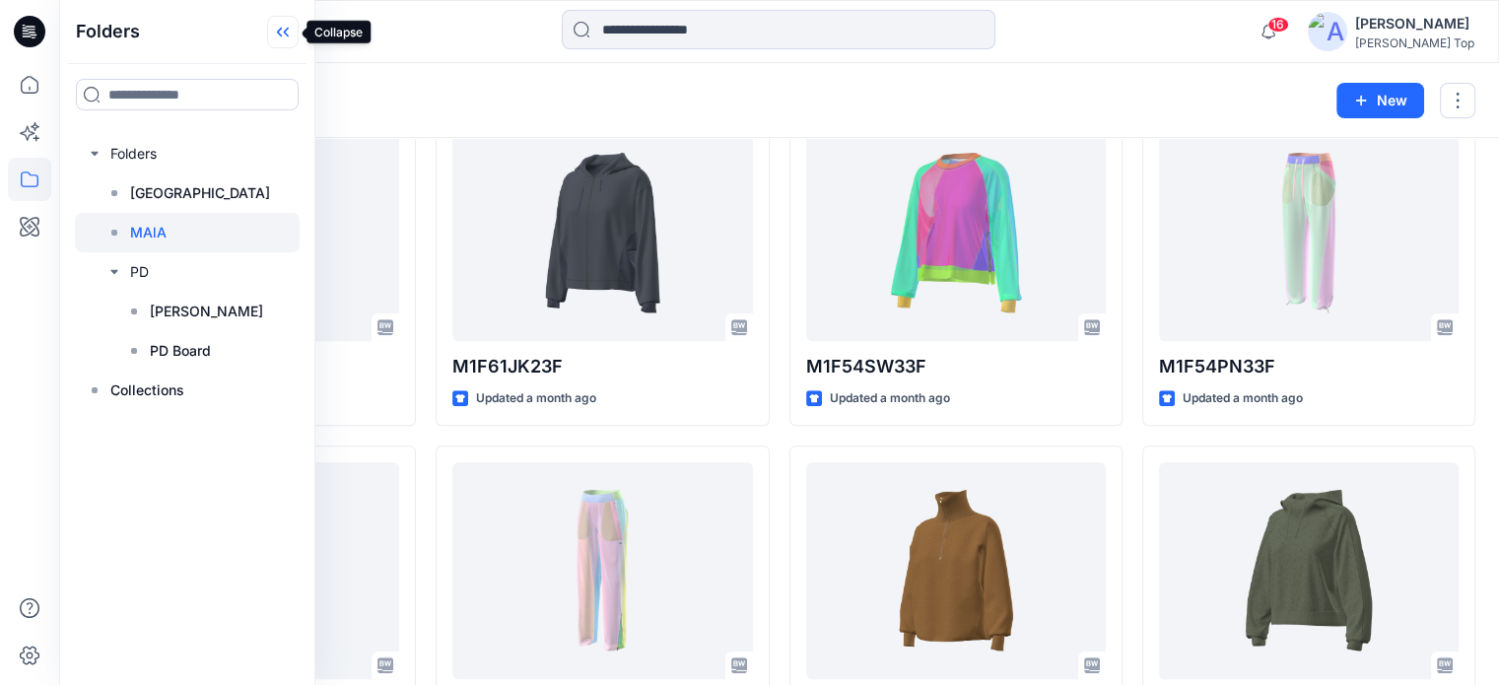
click at [294, 30] on icon at bounding box center [283, 32] width 32 height 33
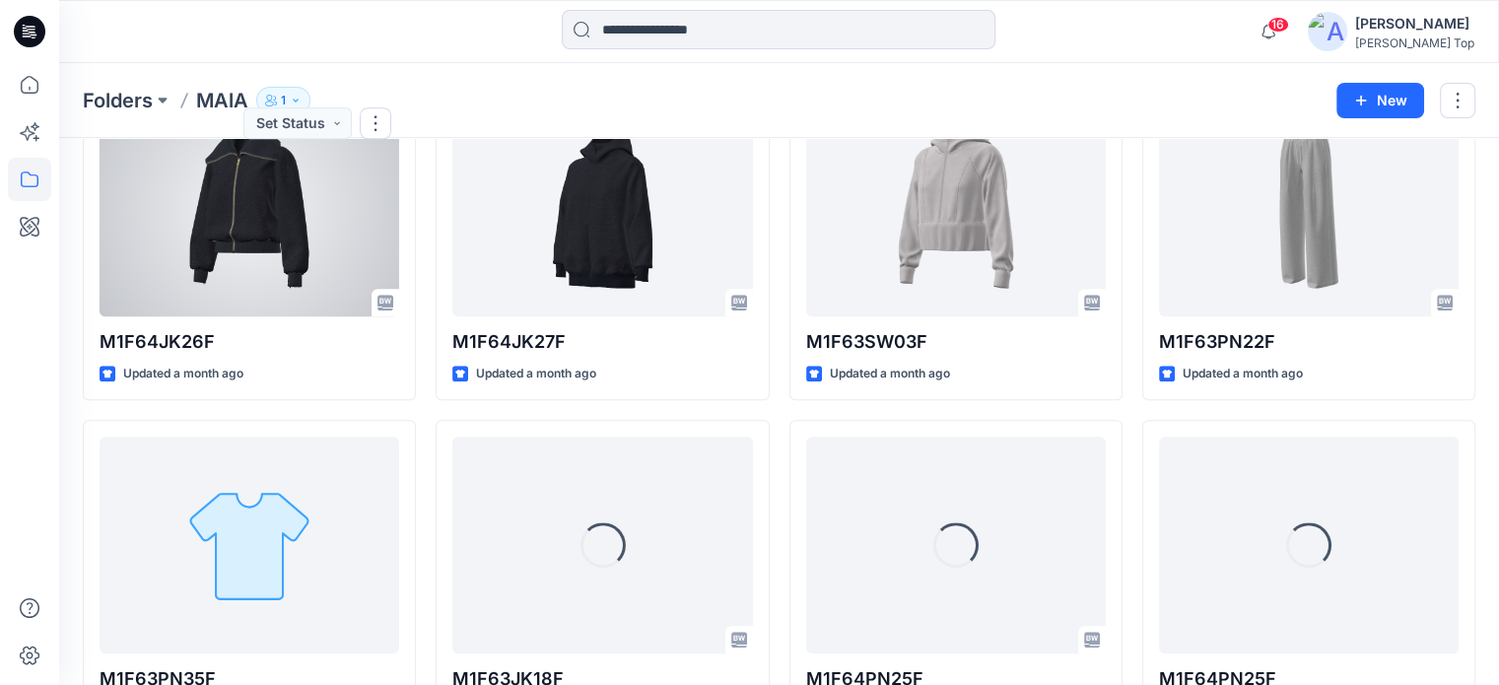
scroll to position [1899, 0]
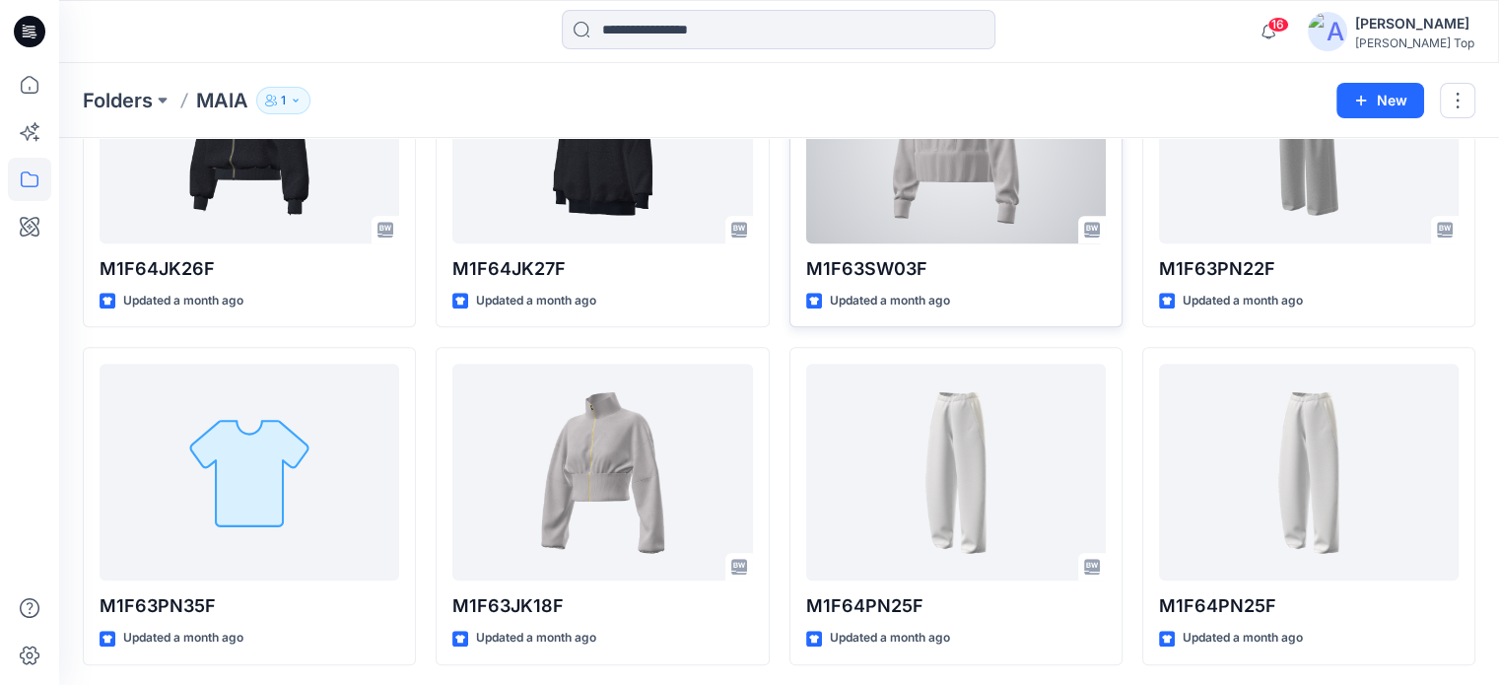
click at [1013, 158] on div at bounding box center [956, 135] width 300 height 217
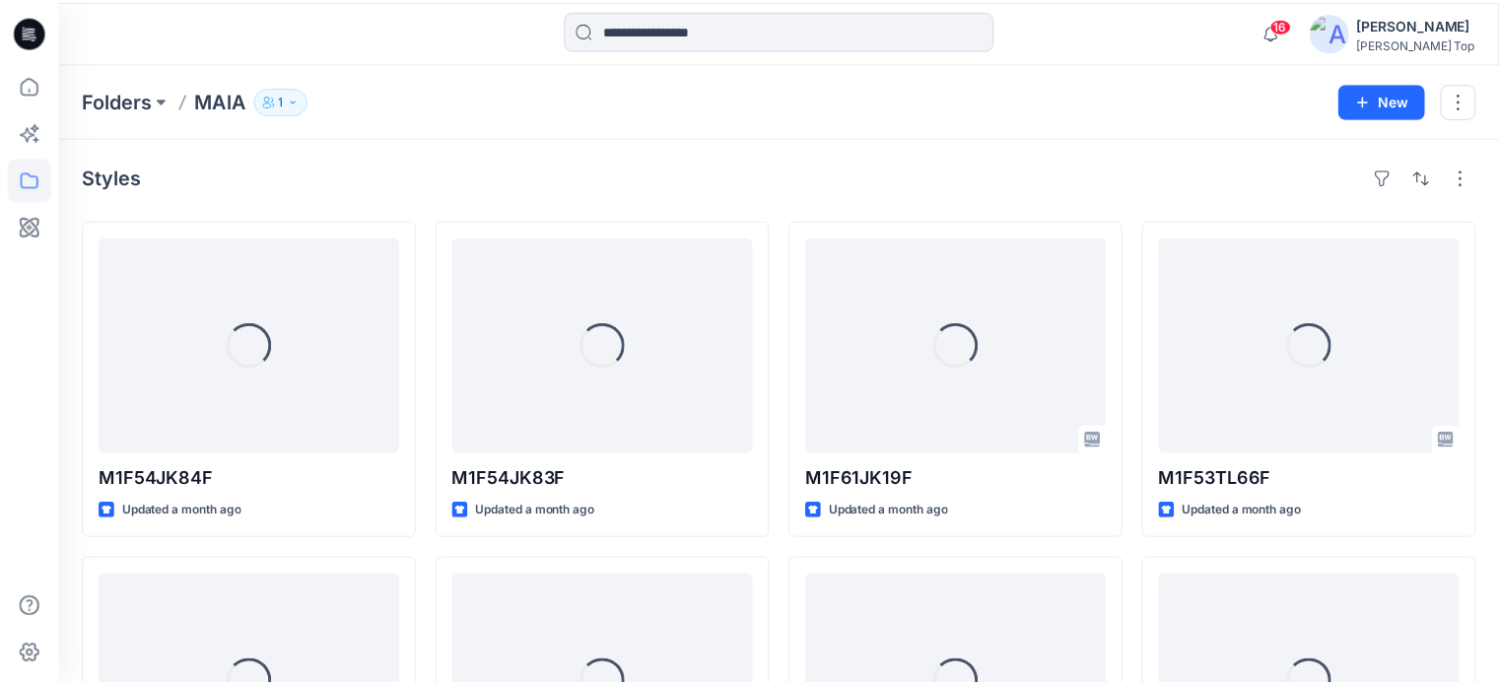
scroll to position [1899, 0]
